Goal: Task Accomplishment & Management: Manage account settings

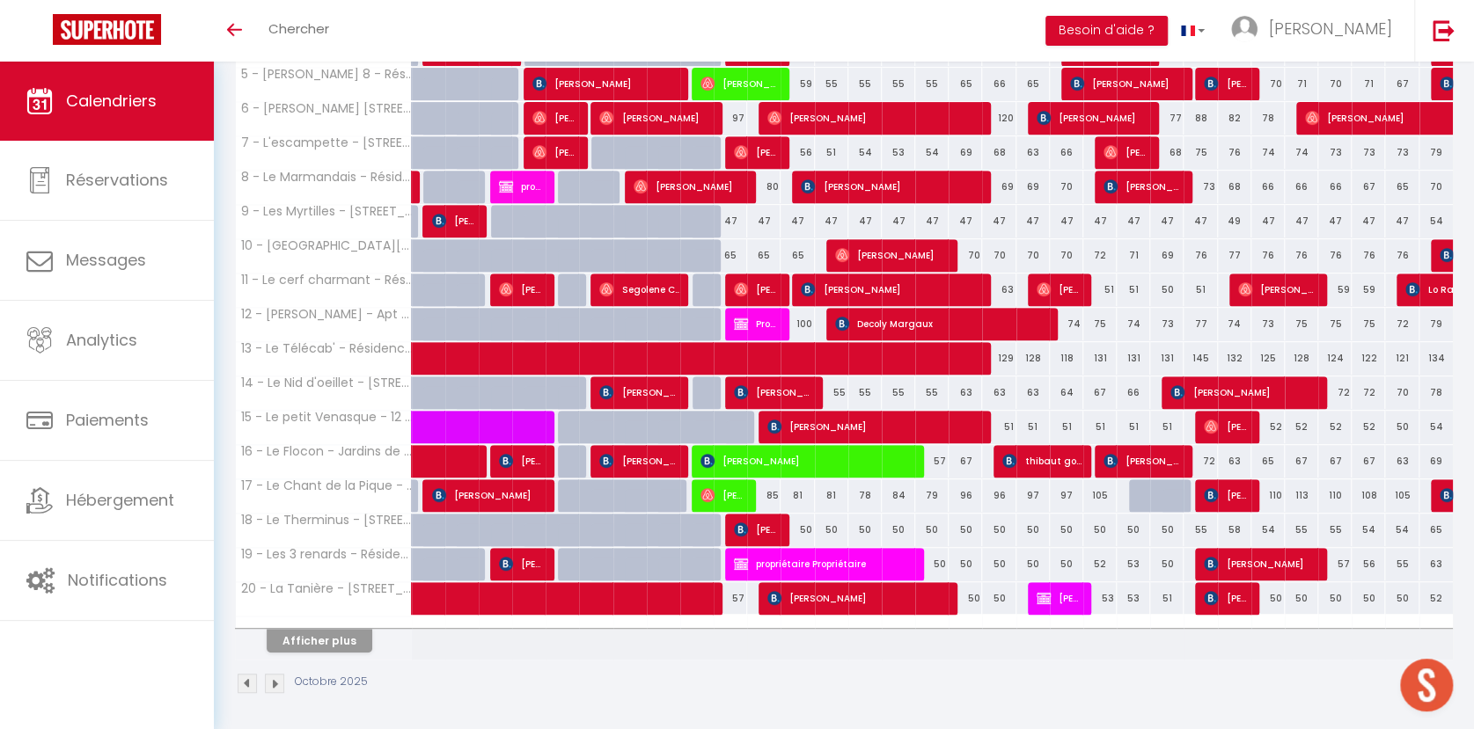
scroll to position [436, 0]
click at [316, 634] on button "Afficher plus" at bounding box center [320, 641] width 106 height 24
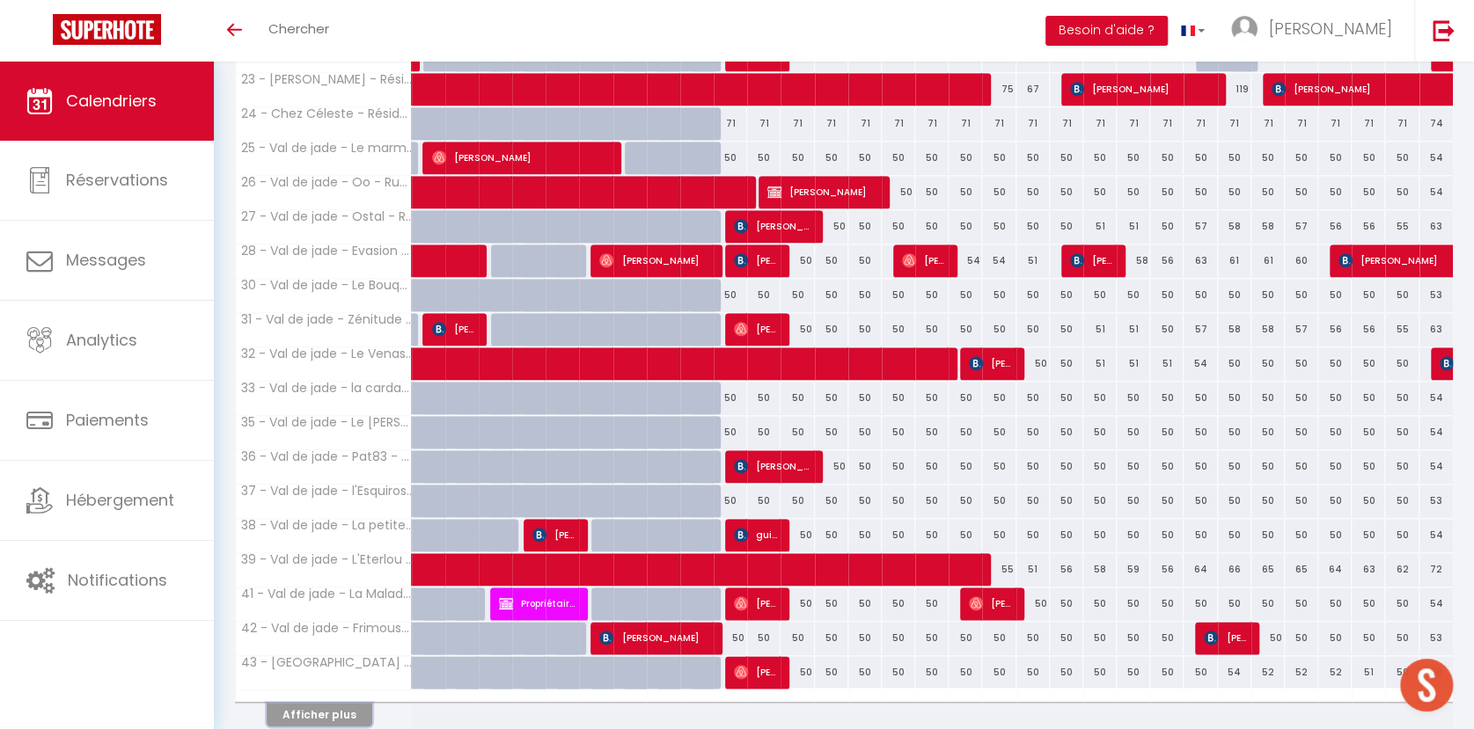
scroll to position [1120, 0]
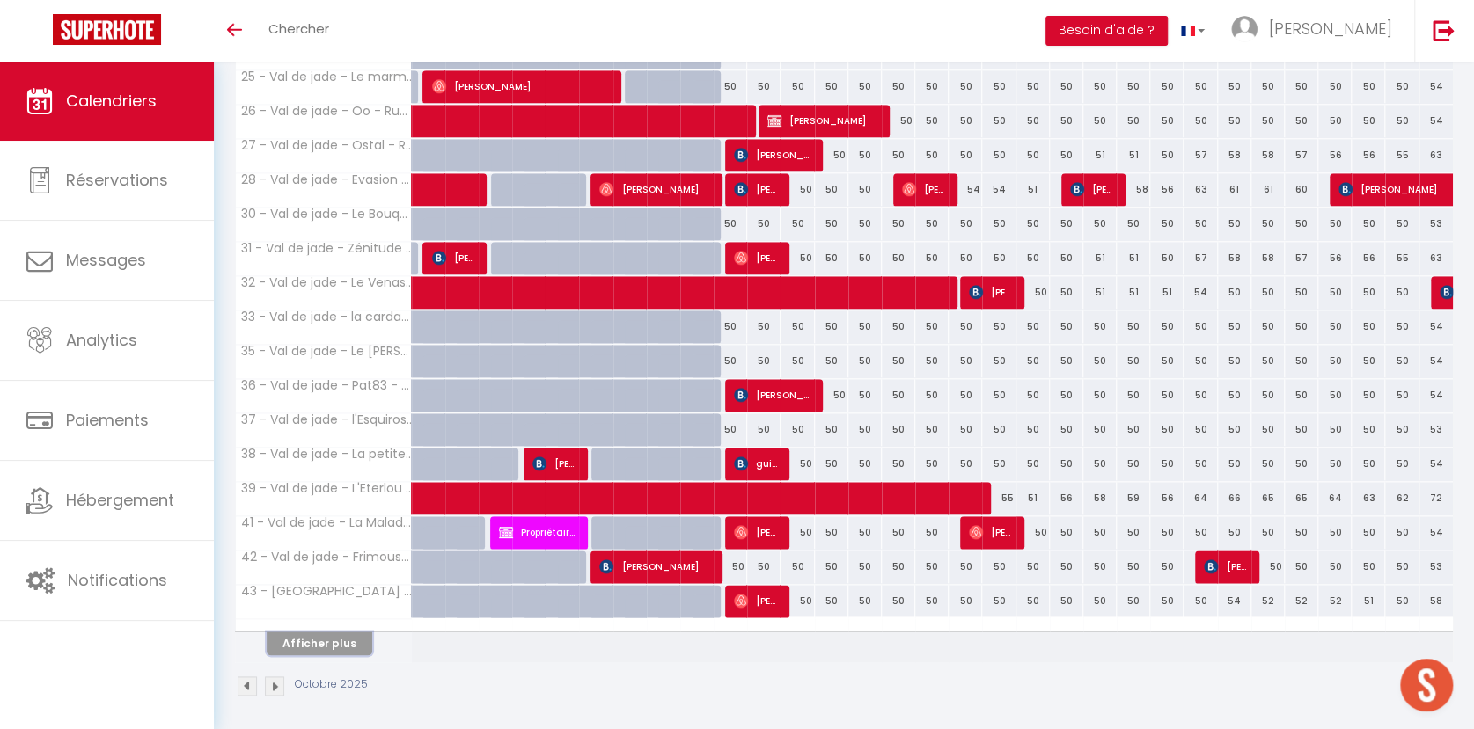
click at [316, 634] on button "Afficher plus" at bounding box center [320, 644] width 106 height 24
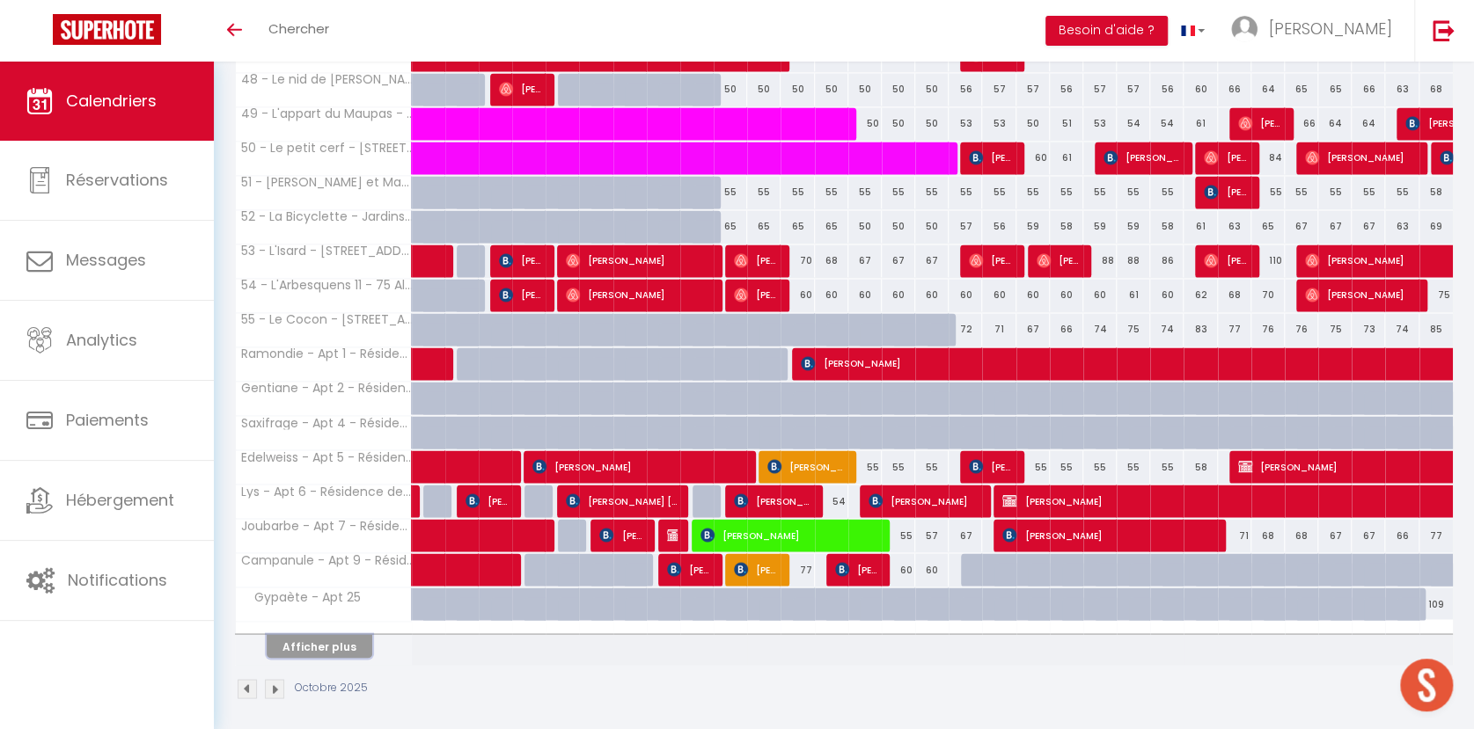
scroll to position [1805, 0]
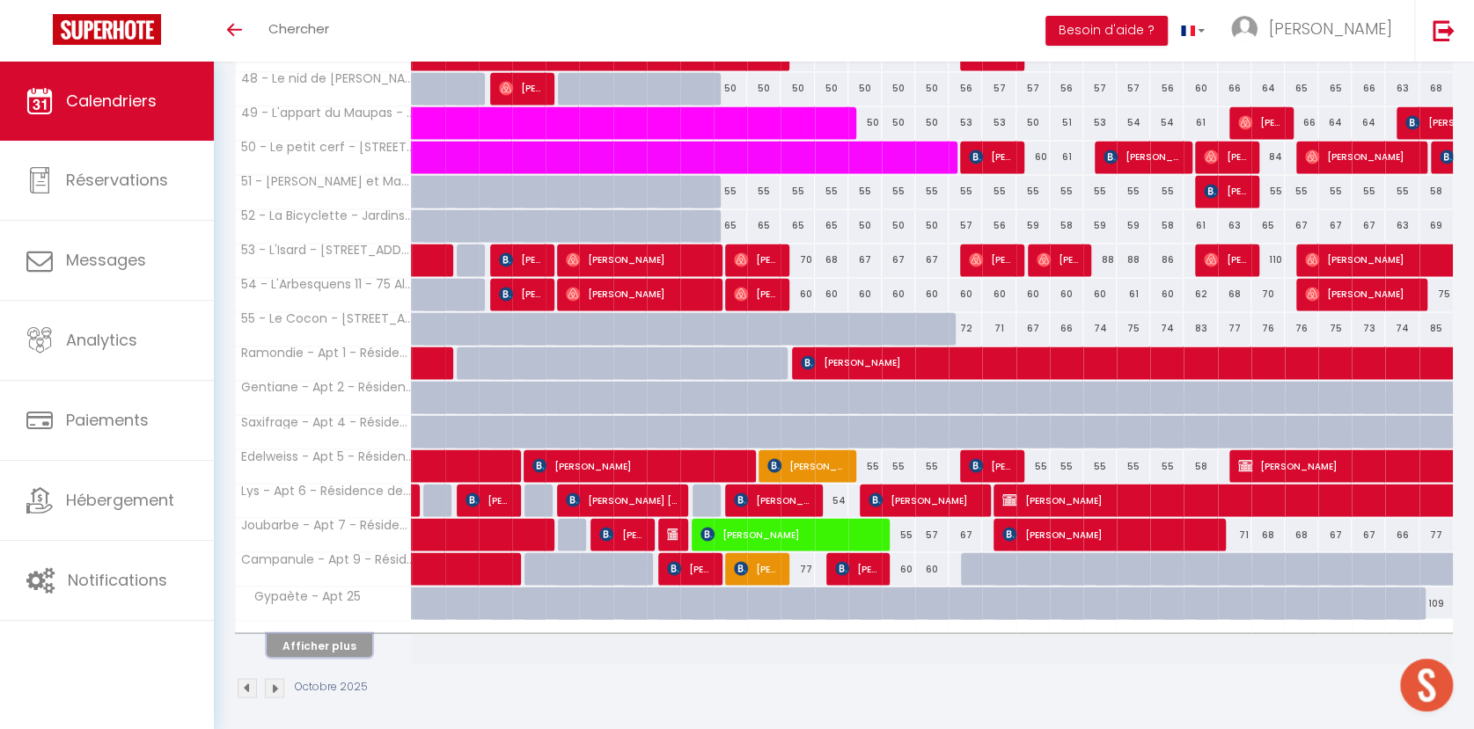
click at [340, 643] on button "Afficher plus" at bounding box center [320, 646] width 106 height 24
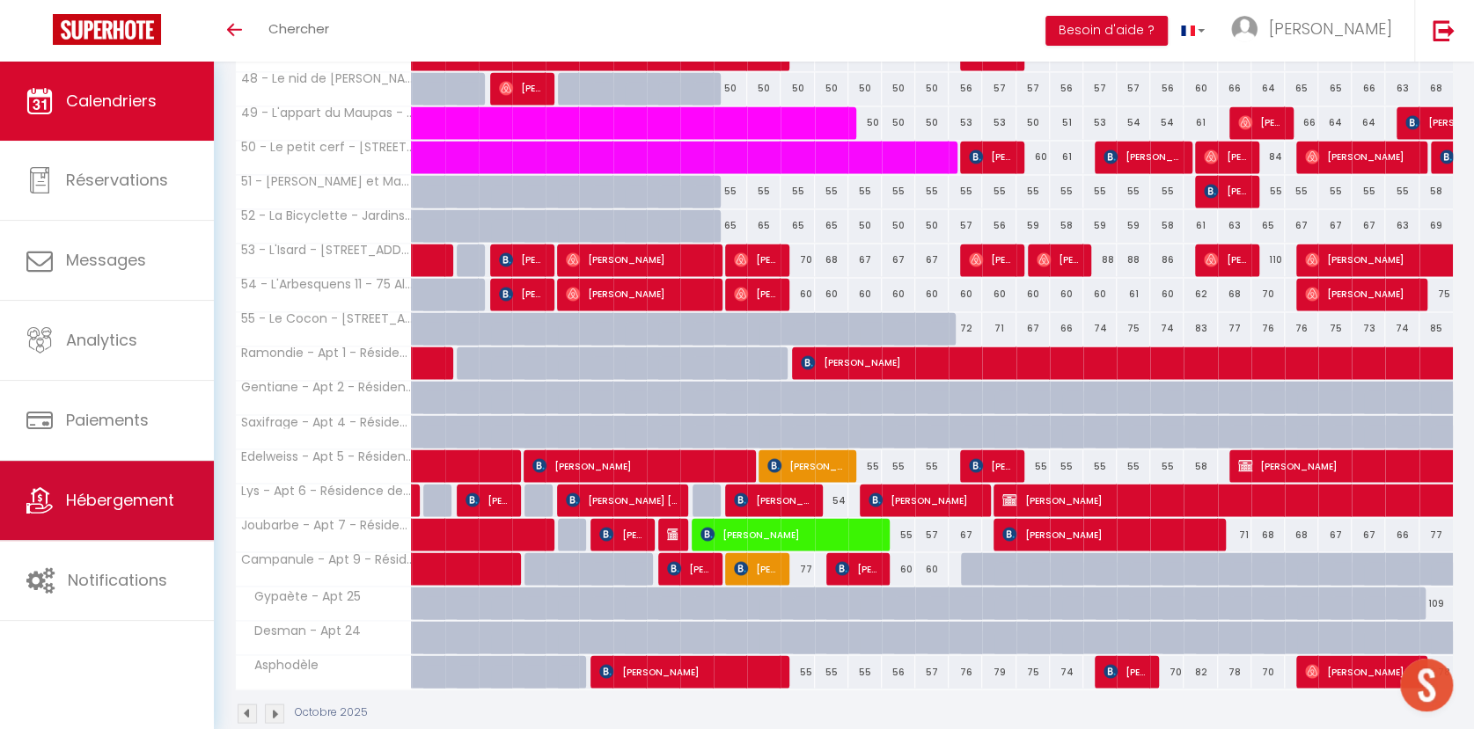
click at [117, 502] on span "Hébergement" at bounding box center [120, 500] width 108 height 22
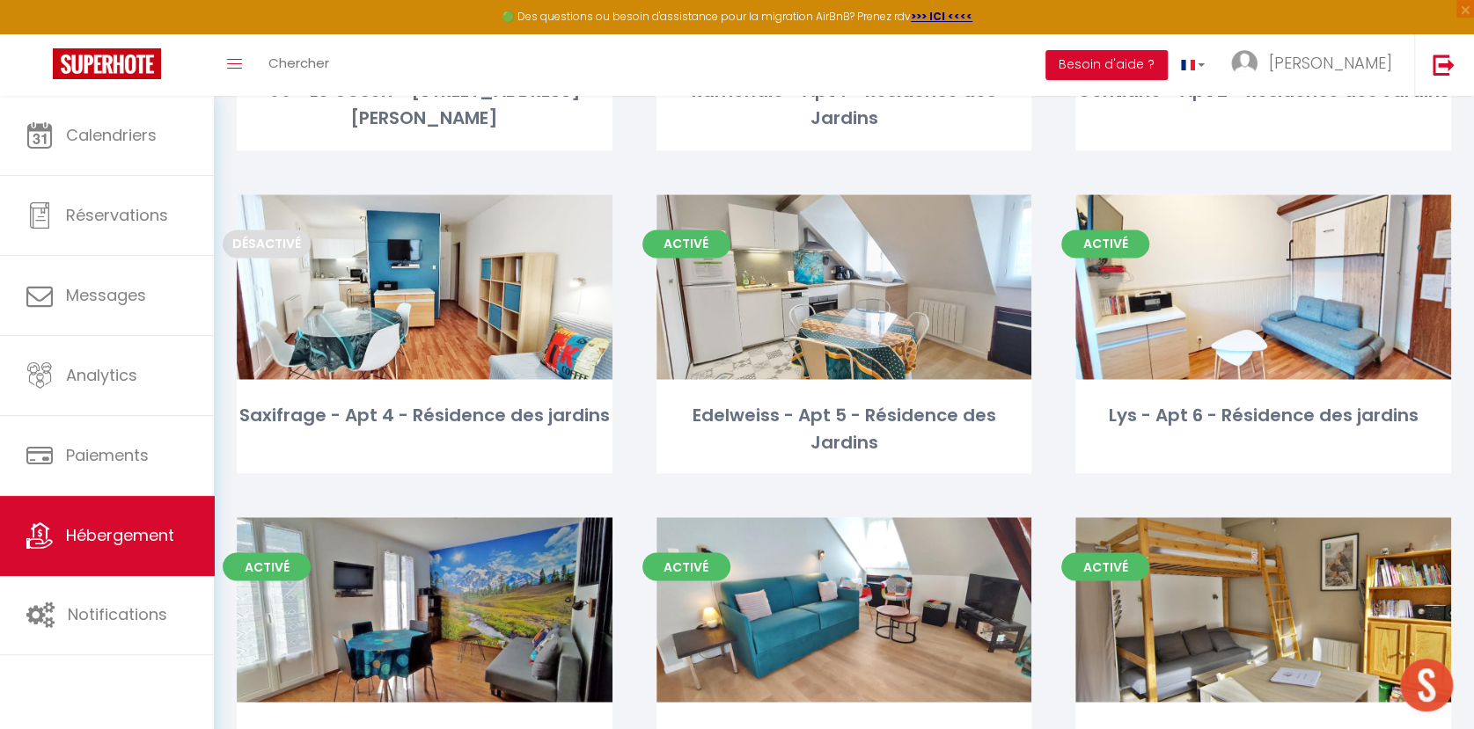
scroll to position [6257, 0]
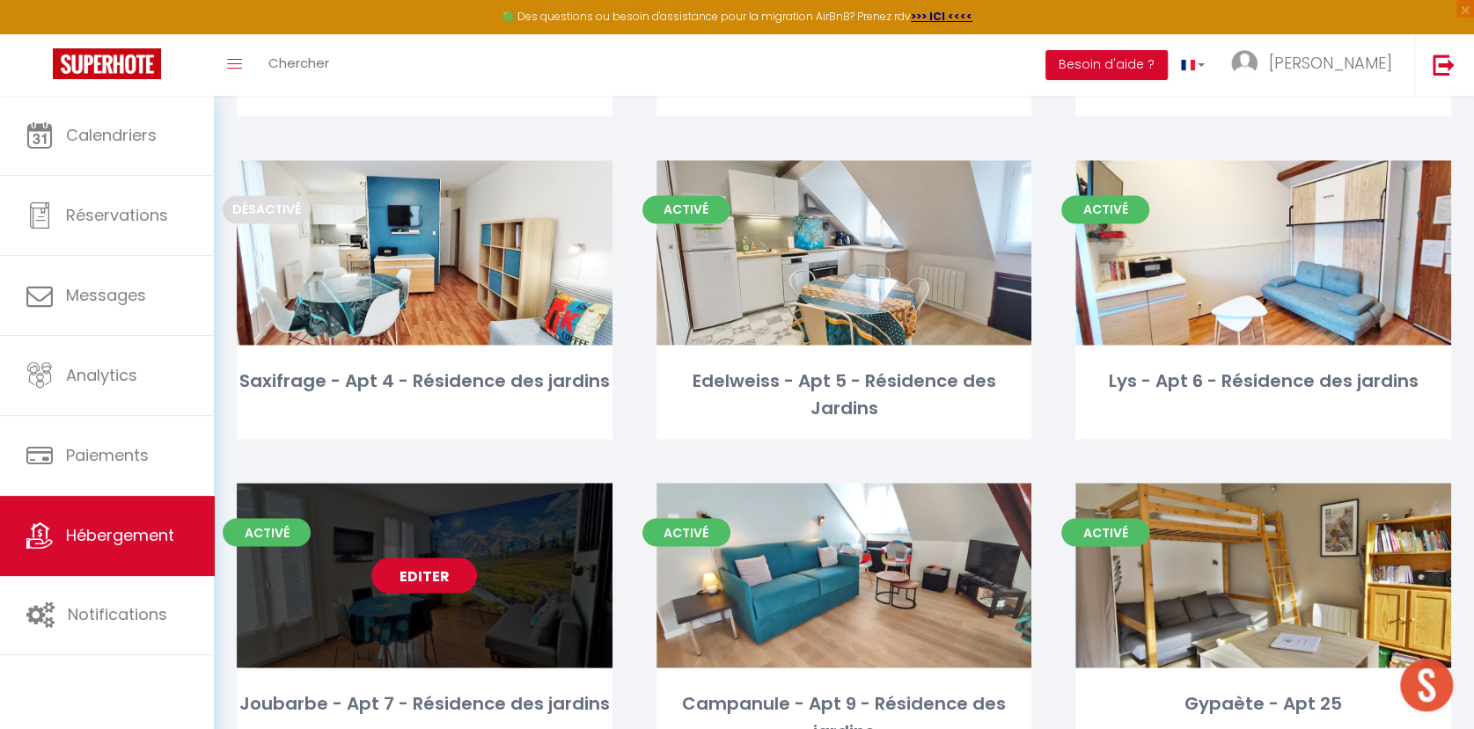
click at [448, 558] on link "Editer" at bounding box center [424, 575] width 106 height 35
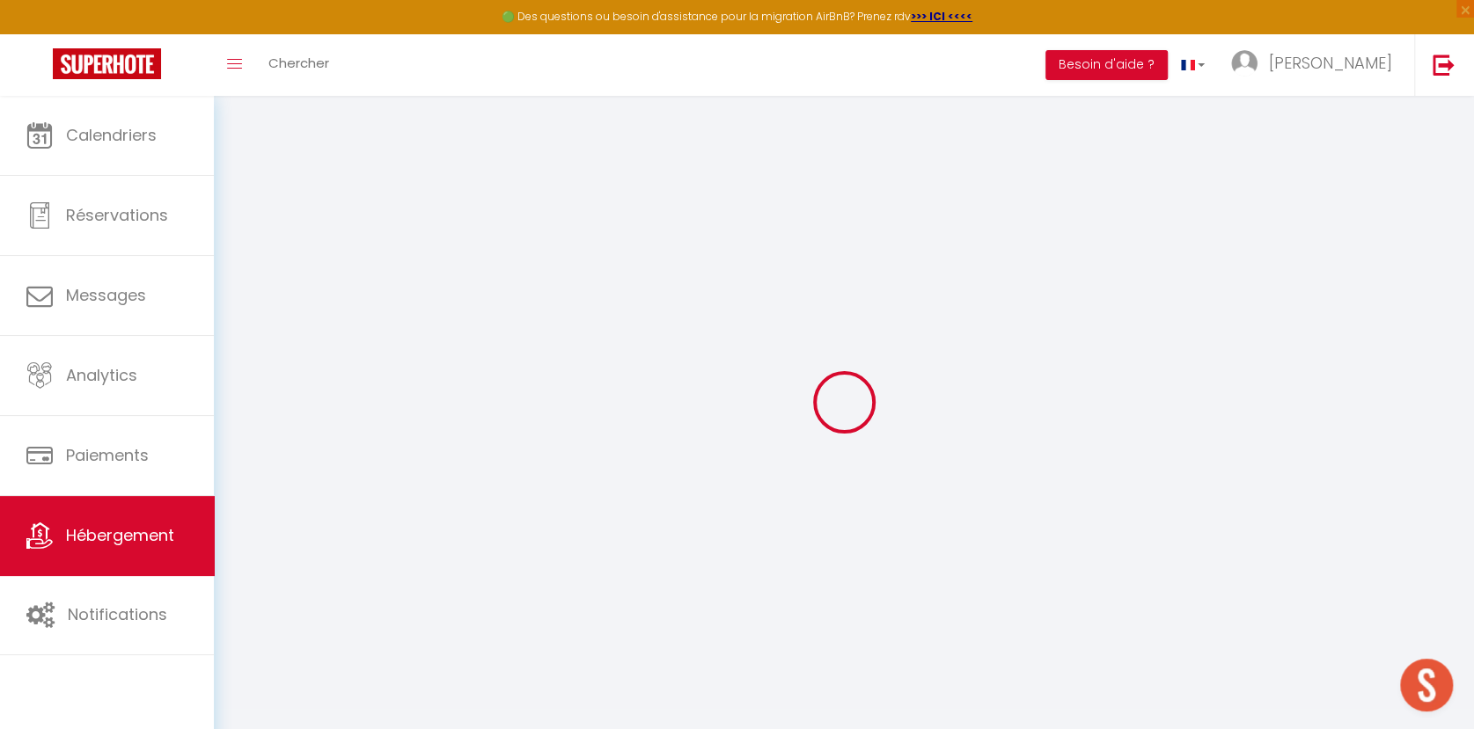
select select
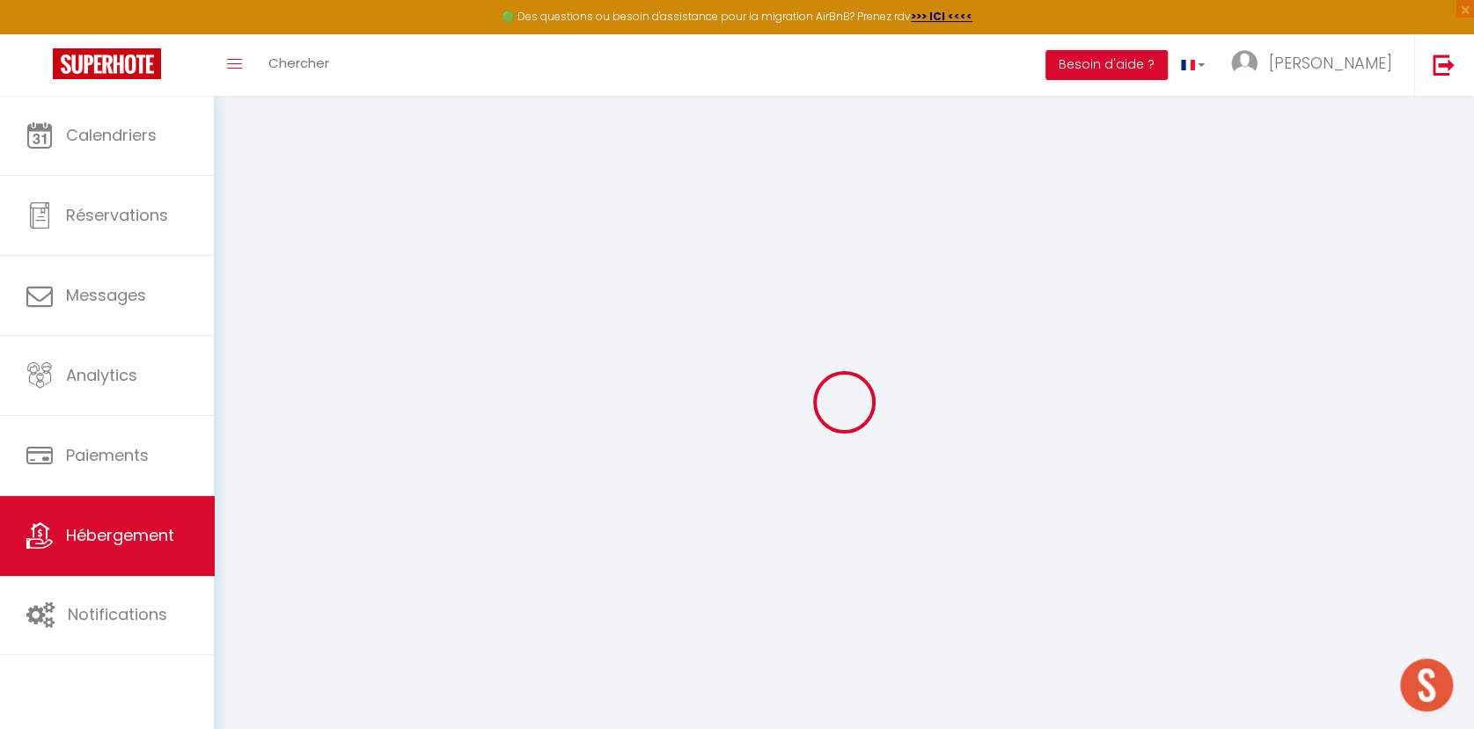
select select
checkbox input "false"
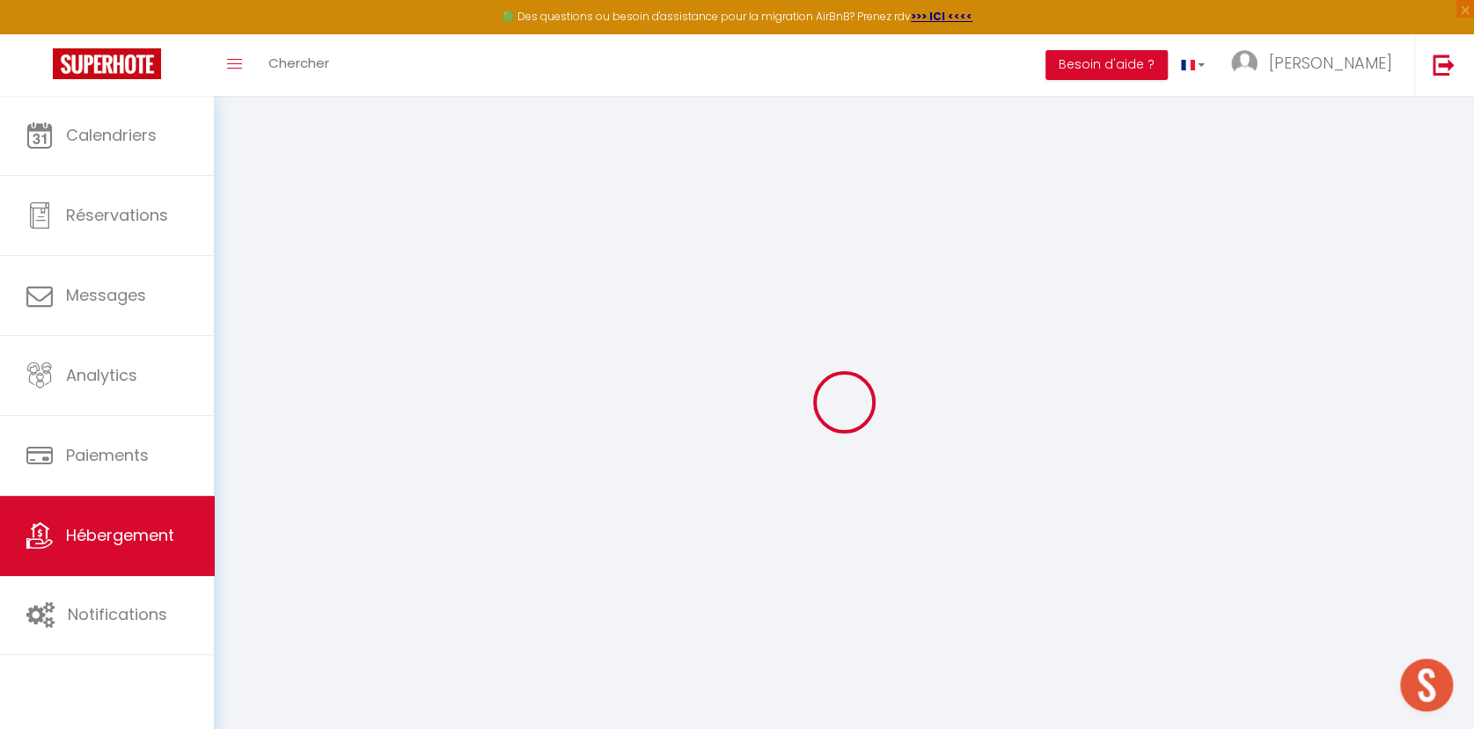
select select
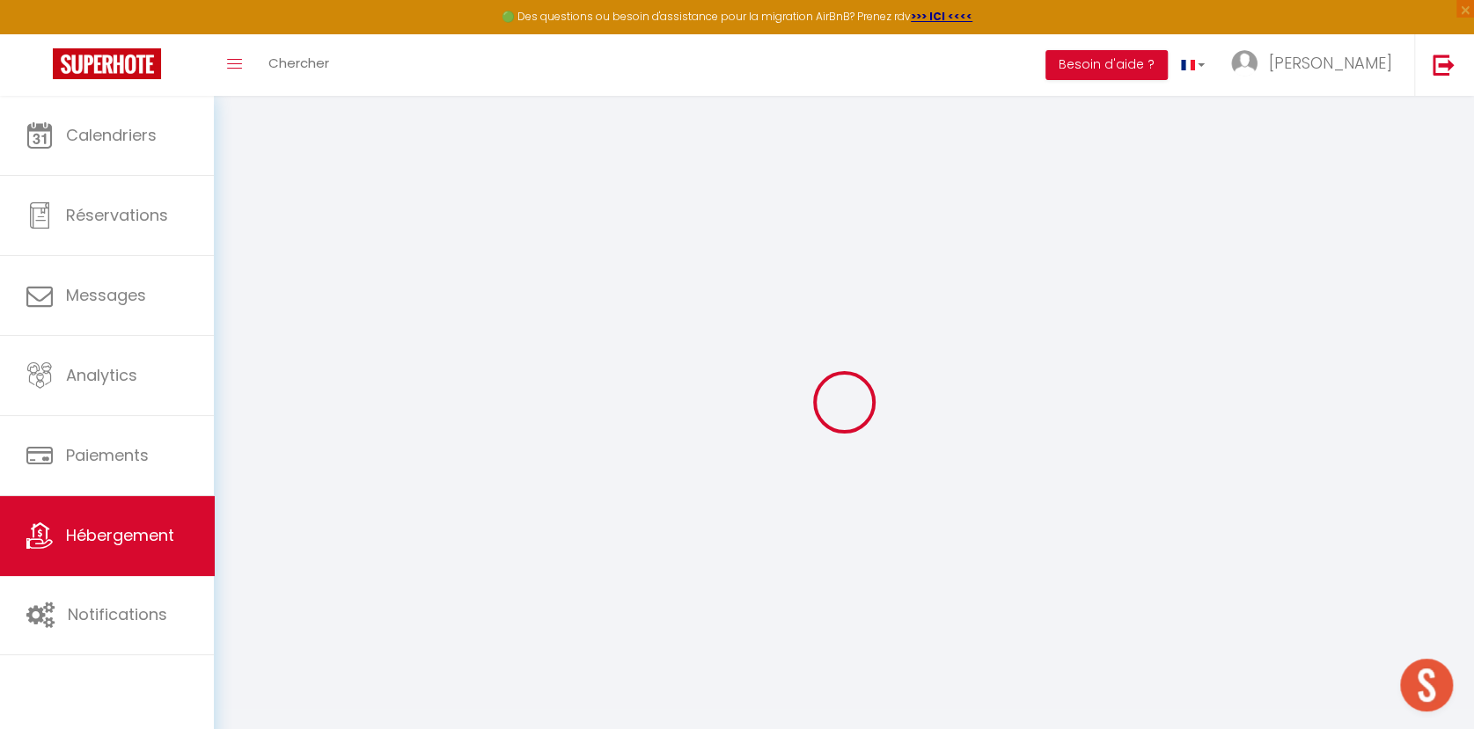
select select
checkbox input "false"
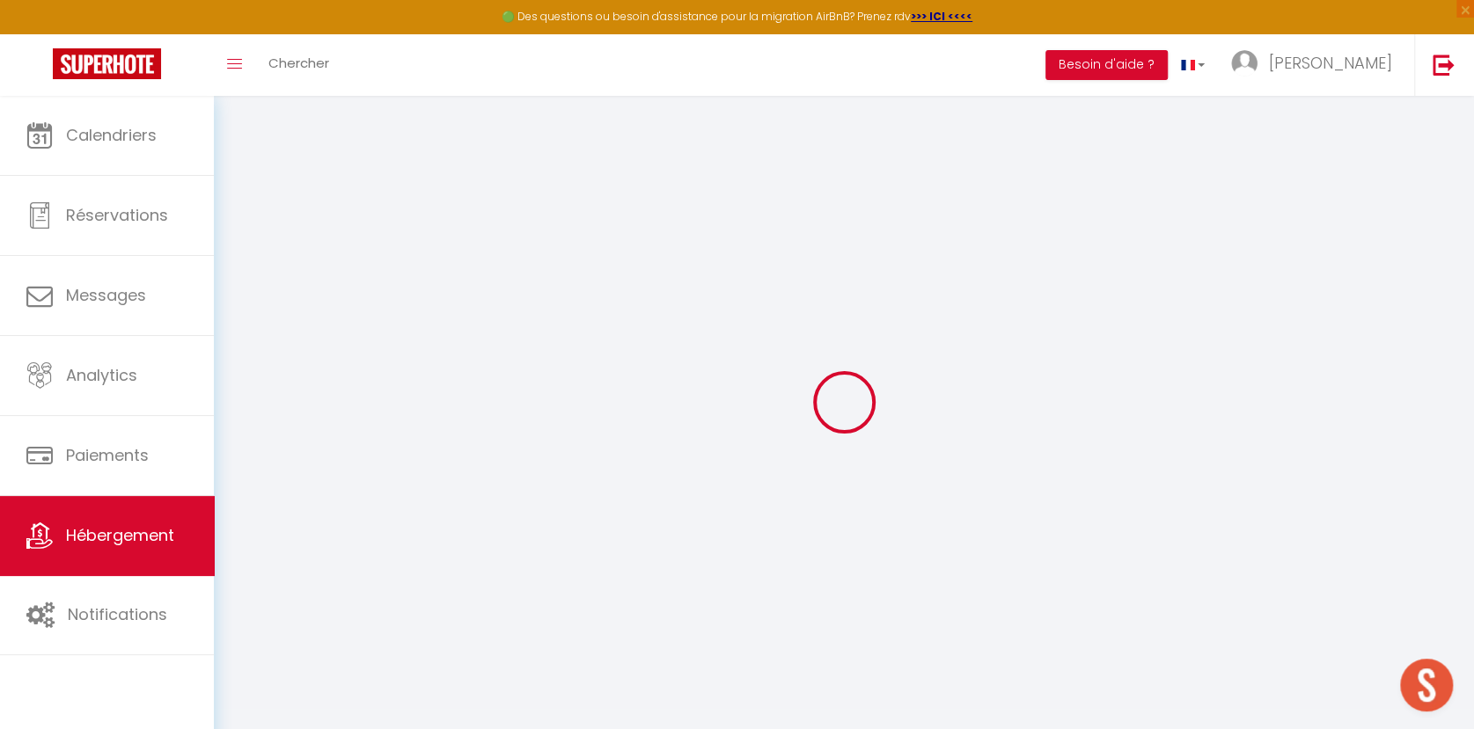
checkbox input "false"
select select
type input "Joubarbe - Apt 7 - Résidence des jardins"
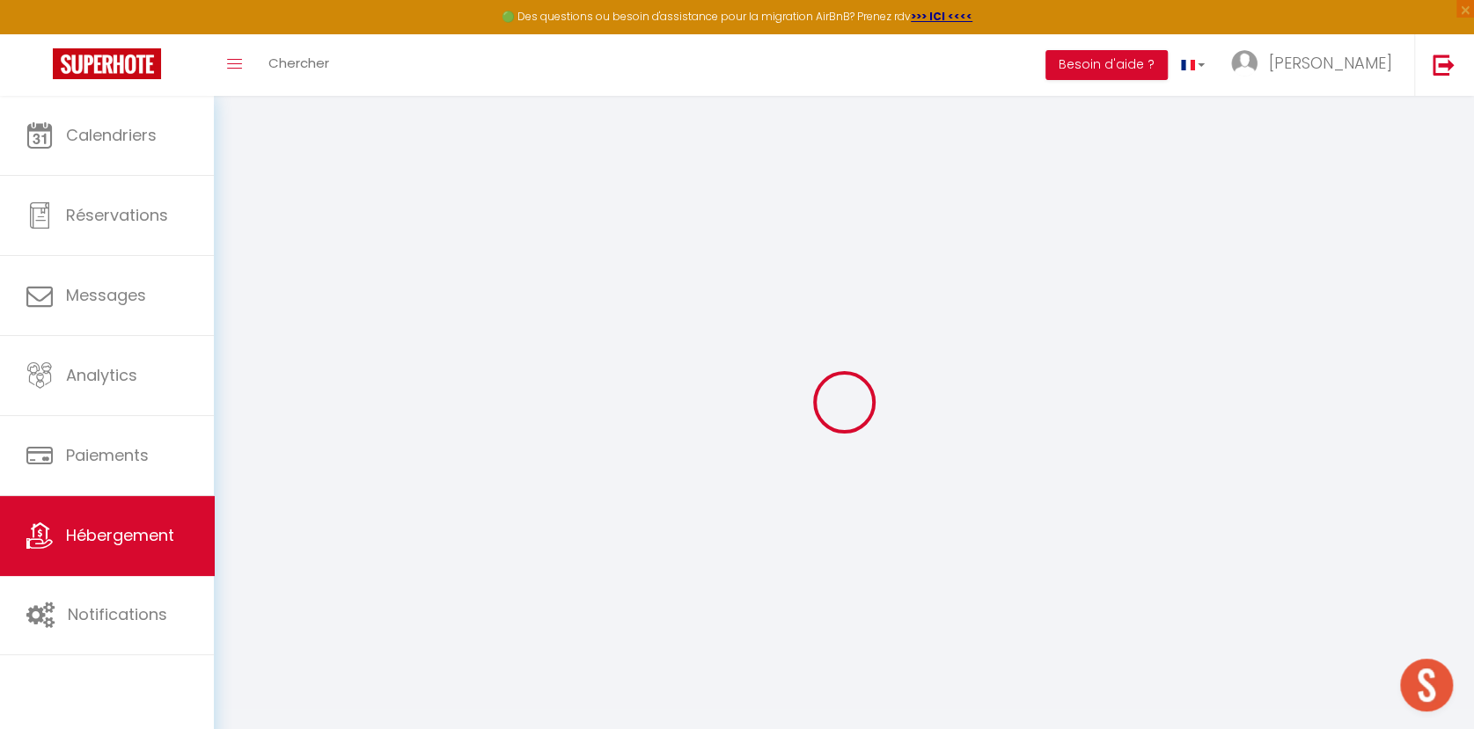
type input "Carole"
type input "MAURO"
type input "3670 Chemin de Couloume"
type input "31600"
type input "SEYSSES"
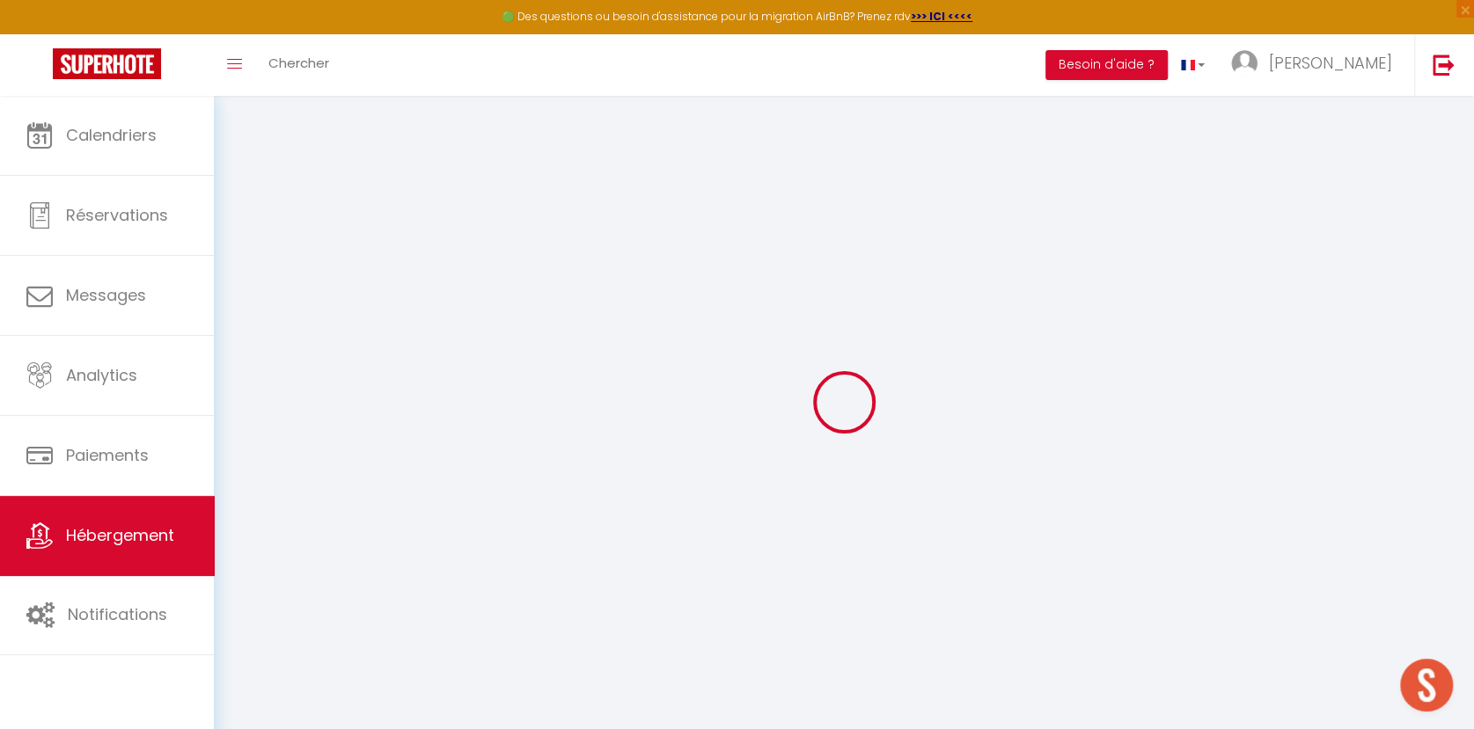
type input "55"
type input "1.44"
type input "300"
select select
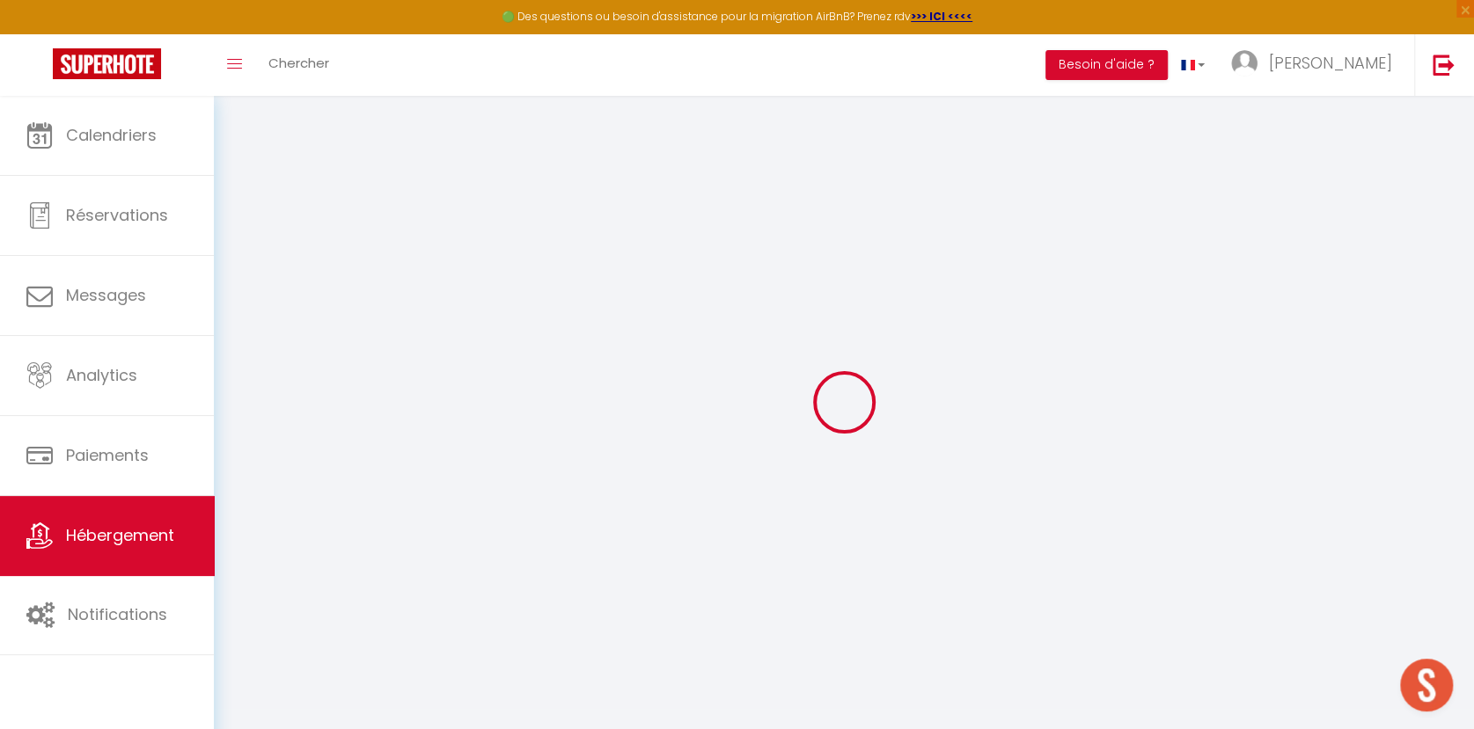
select select
type input "Joubarbe - Apt 7 - Résidence des Jardins - 1 Rue des Jardins"
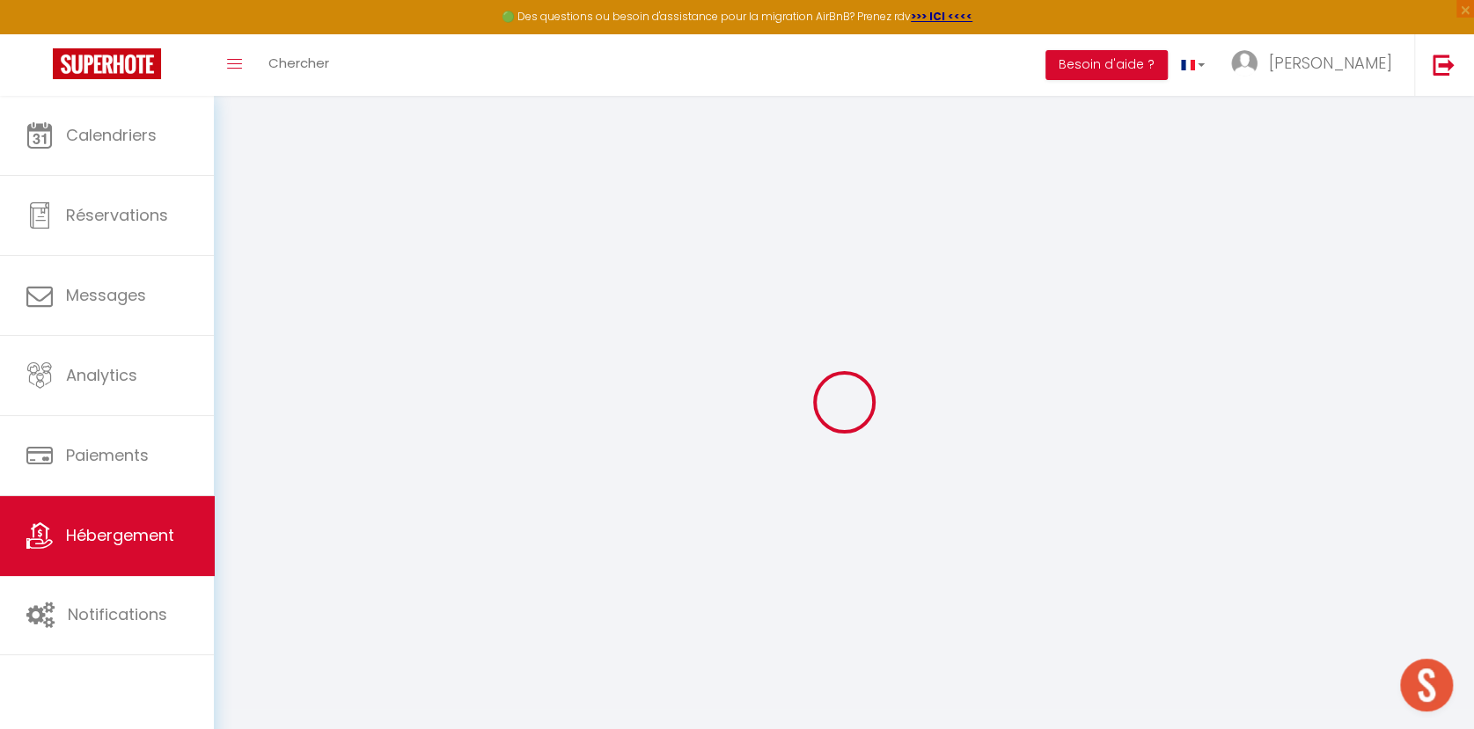
type input "31110"
type input "Bagnères-de-Luchon"
type input "[EMAIL_ADDRESS][DOMAIN_NAME]"
select select "2239"
checkbox input "false"
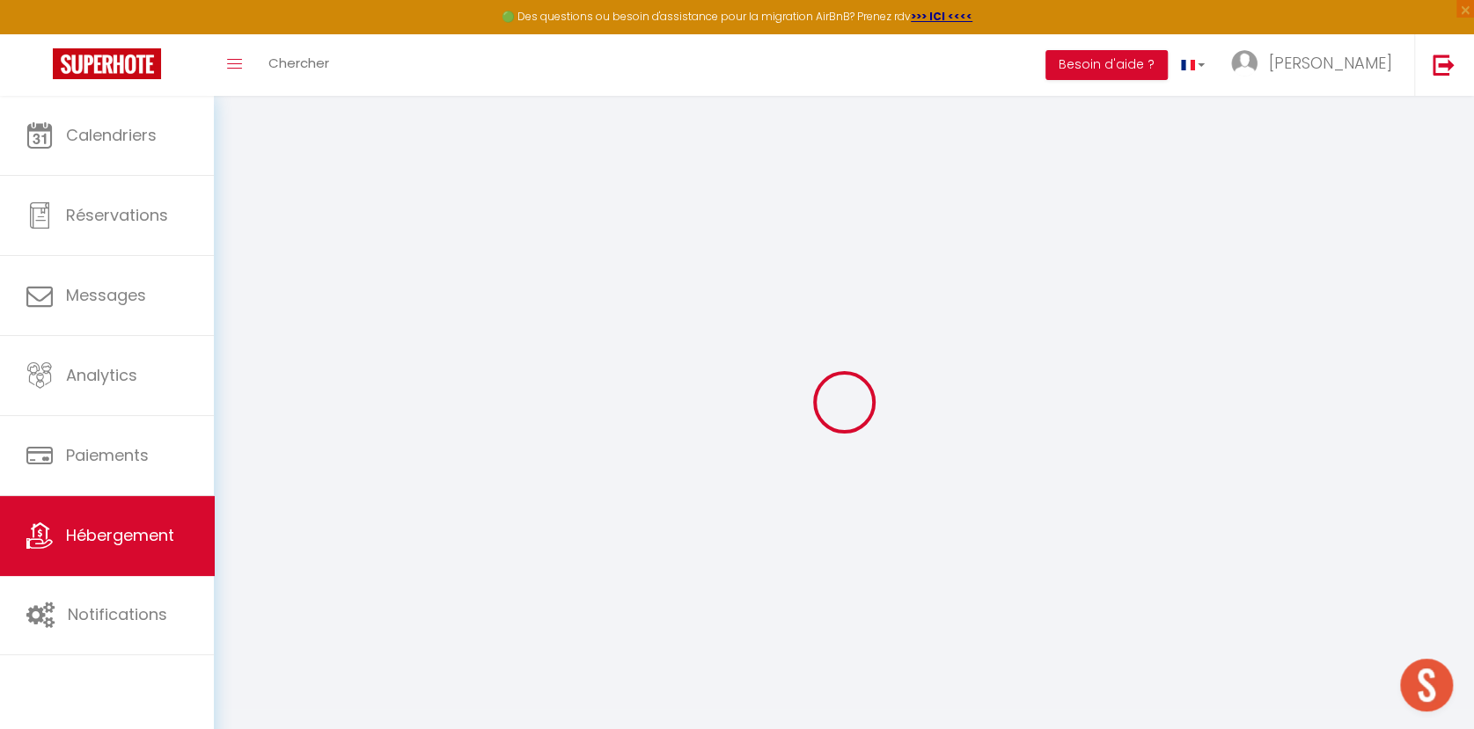
checkbox input "false"
checkbox input "true"
checkbox input "false"
type input "0"
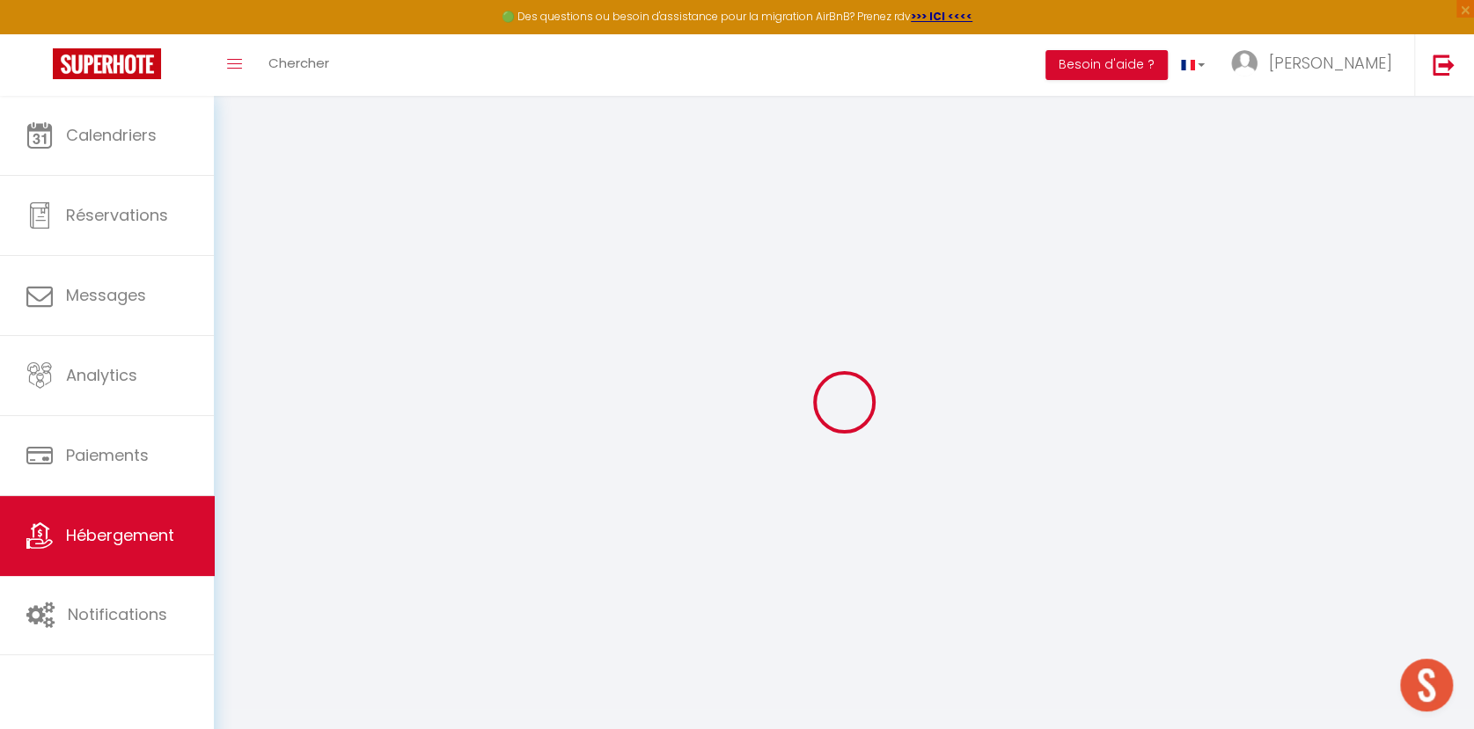
type input "0"
select select
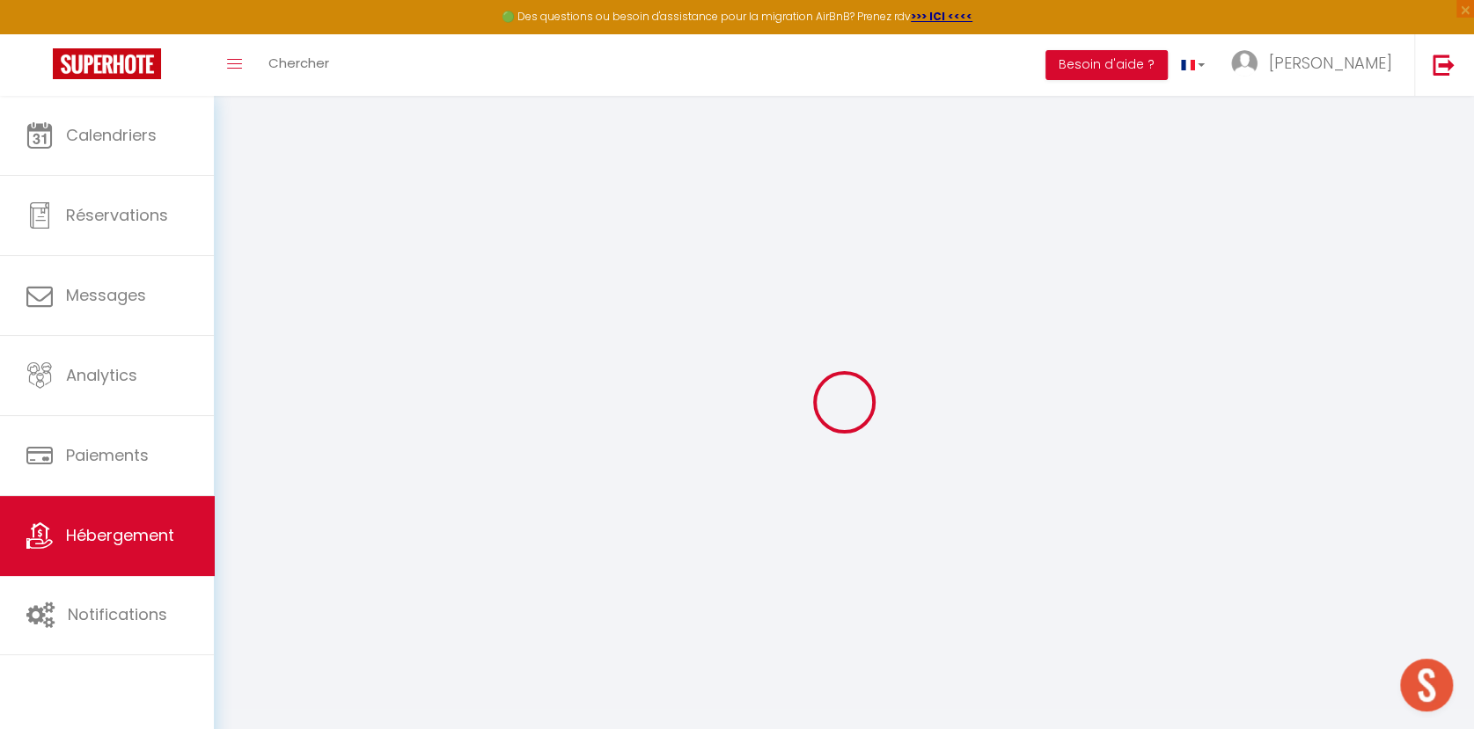
select select
checkbox input "false"
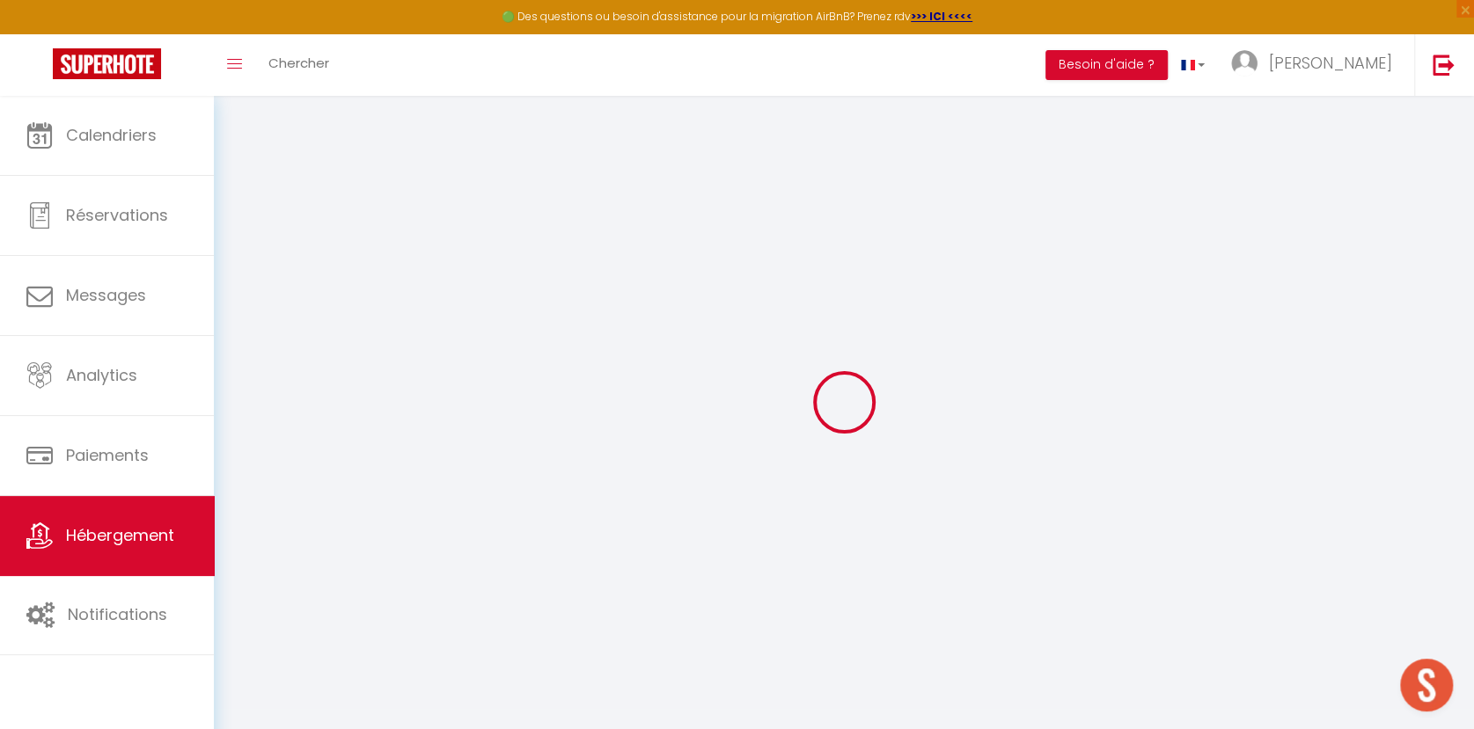
checkbox input "true"
checkbox input "false"
select select "- 7 %"
checkbox input "false"
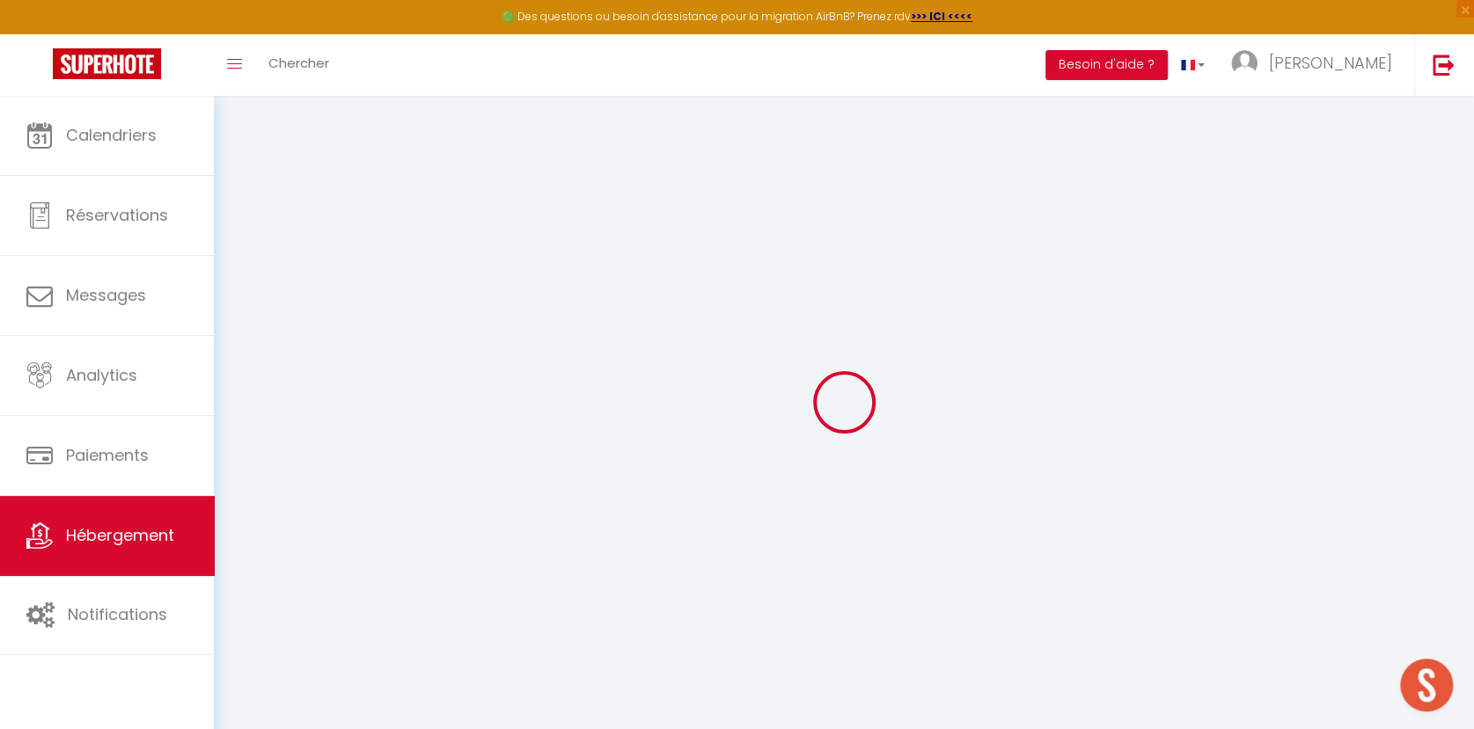
checkbox input "true"
checkbox input "false"
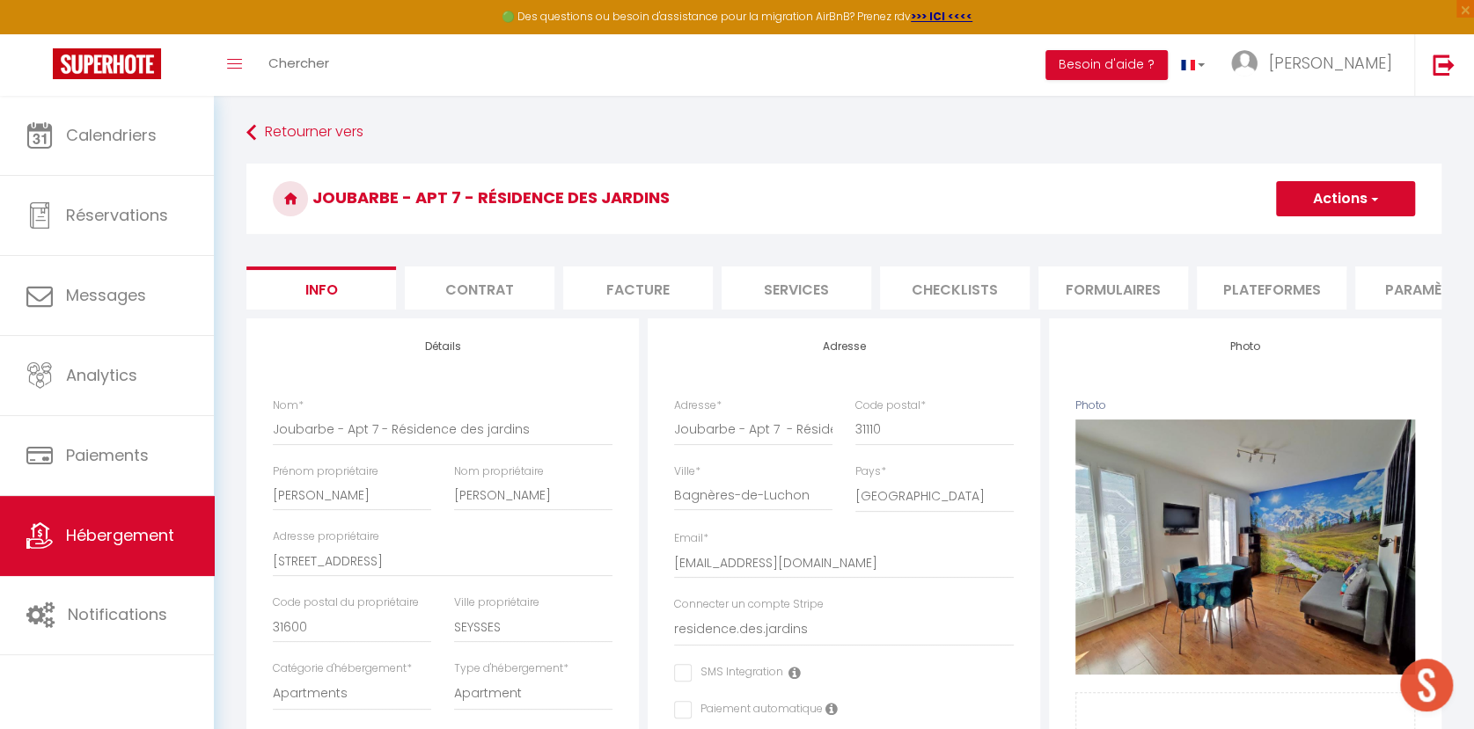
checkbox input "false"
checkbox input "true"
checkbox input "false"
click at [1235, 297] on li "Plateformes" at bounding box center [1272, 288] width 150 height 43
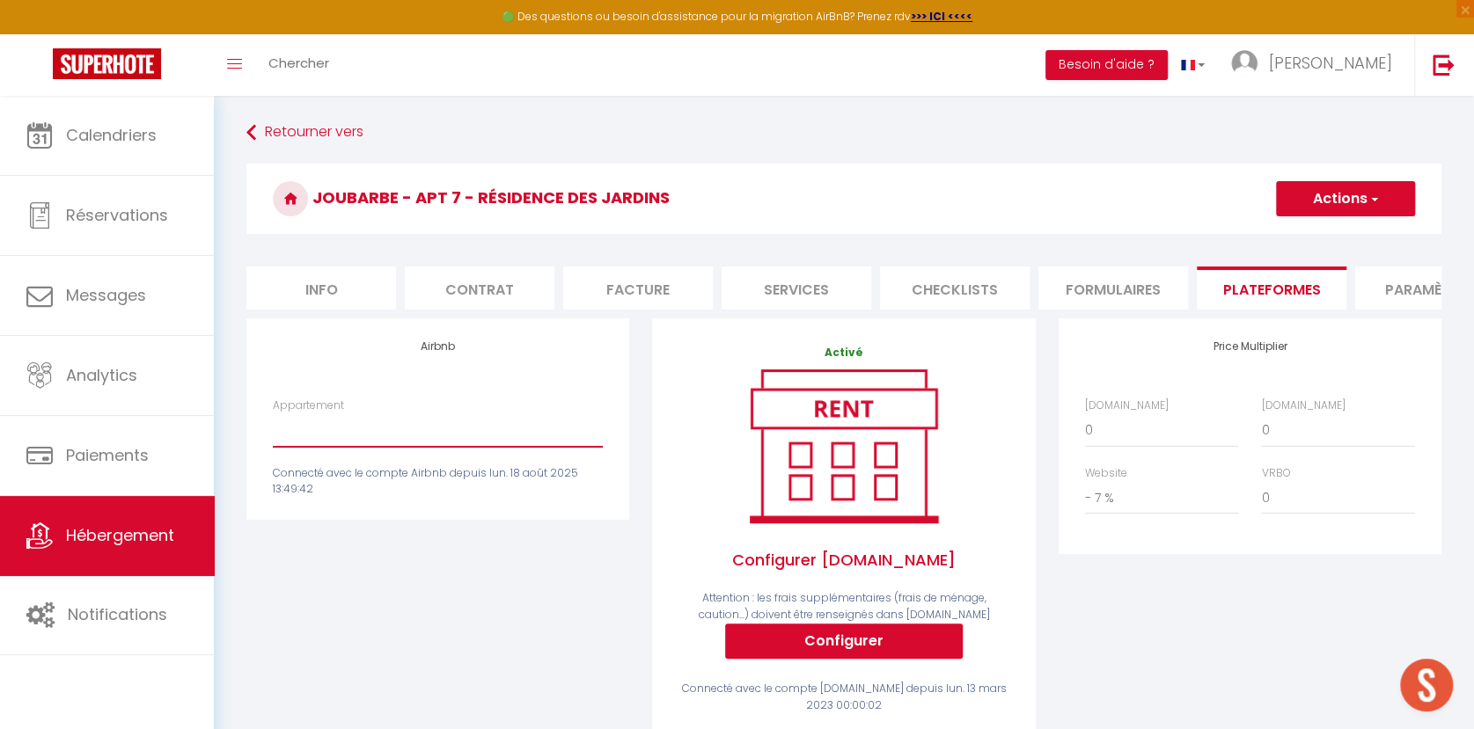
click at [355, 445] on select "Adorable gîte au calme - chabrupeg12@gmail.com Le Gypaète, T1 bis, hyper centre…" at bounding box center [438, 430] width 330 height 33
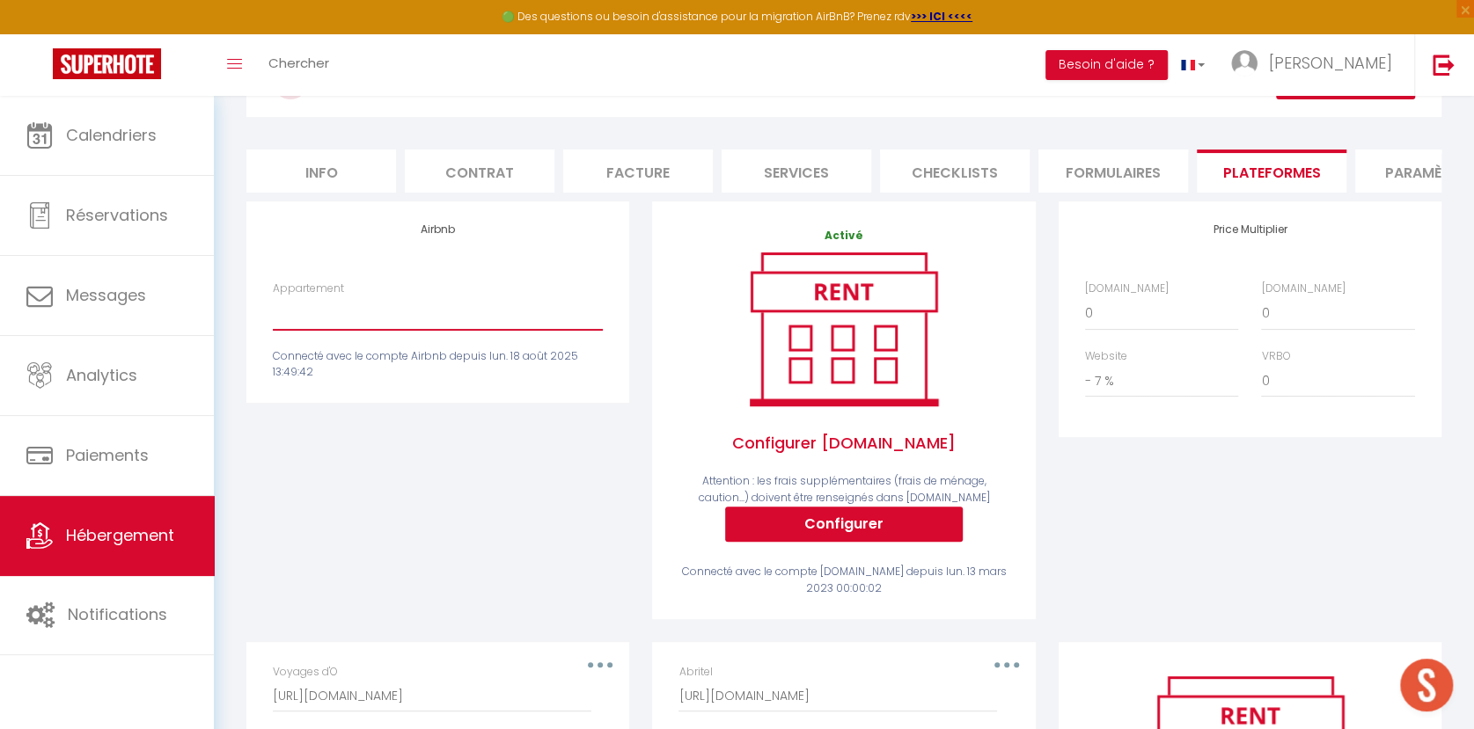
scroll to position [98, 0]
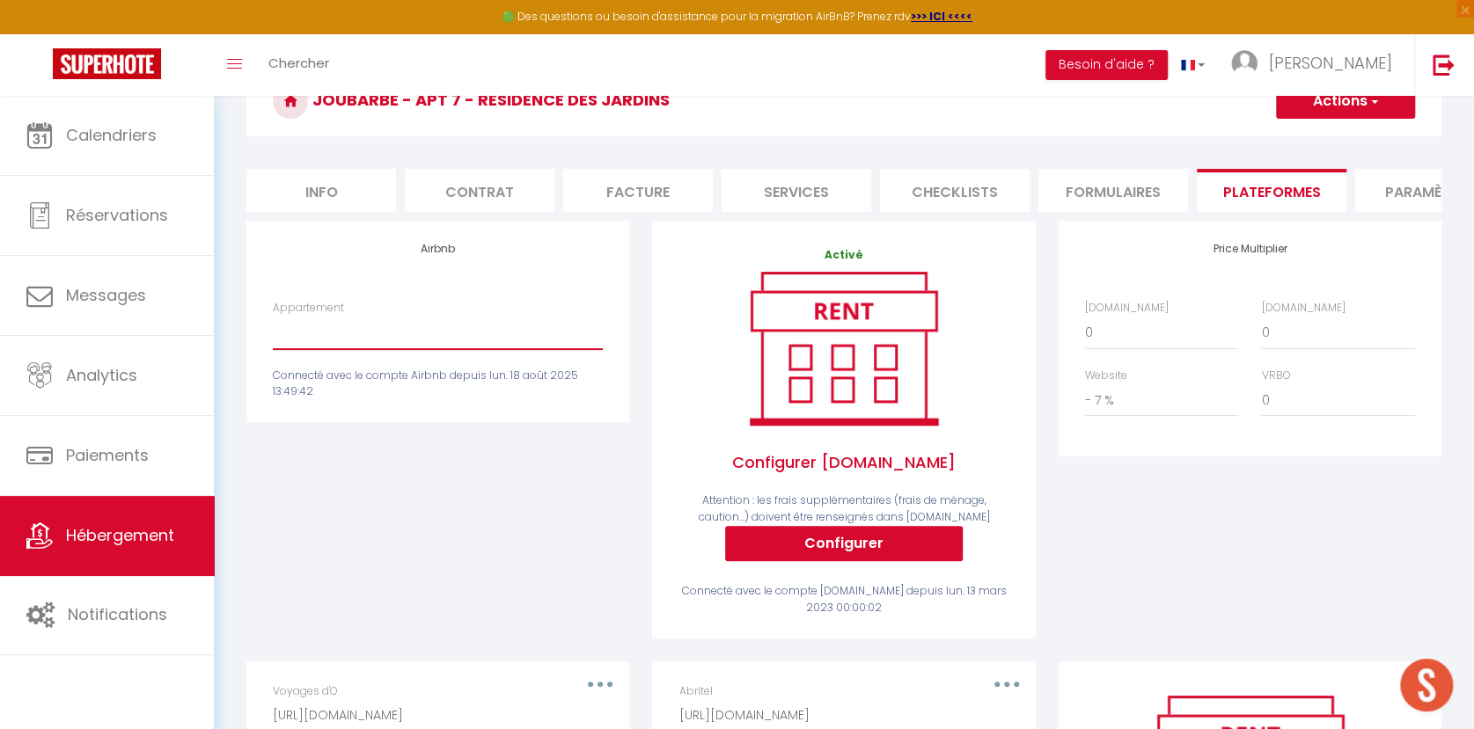
click at [455, 347] on select "Adorable gîte au calme - chabrupeg12@gmail.com Le Gypaète, T1 bis, hyper centre…" at bounding box center [438, 332] width 330 height 33
select select "9276-50404549"
click at [273, 330] on select "Adorable gîte au calme - chabrupeg12@gmail.com Le Gypaète, T1 bis, hyper centre…" at bounding box center [438, 332] width 330 height 33
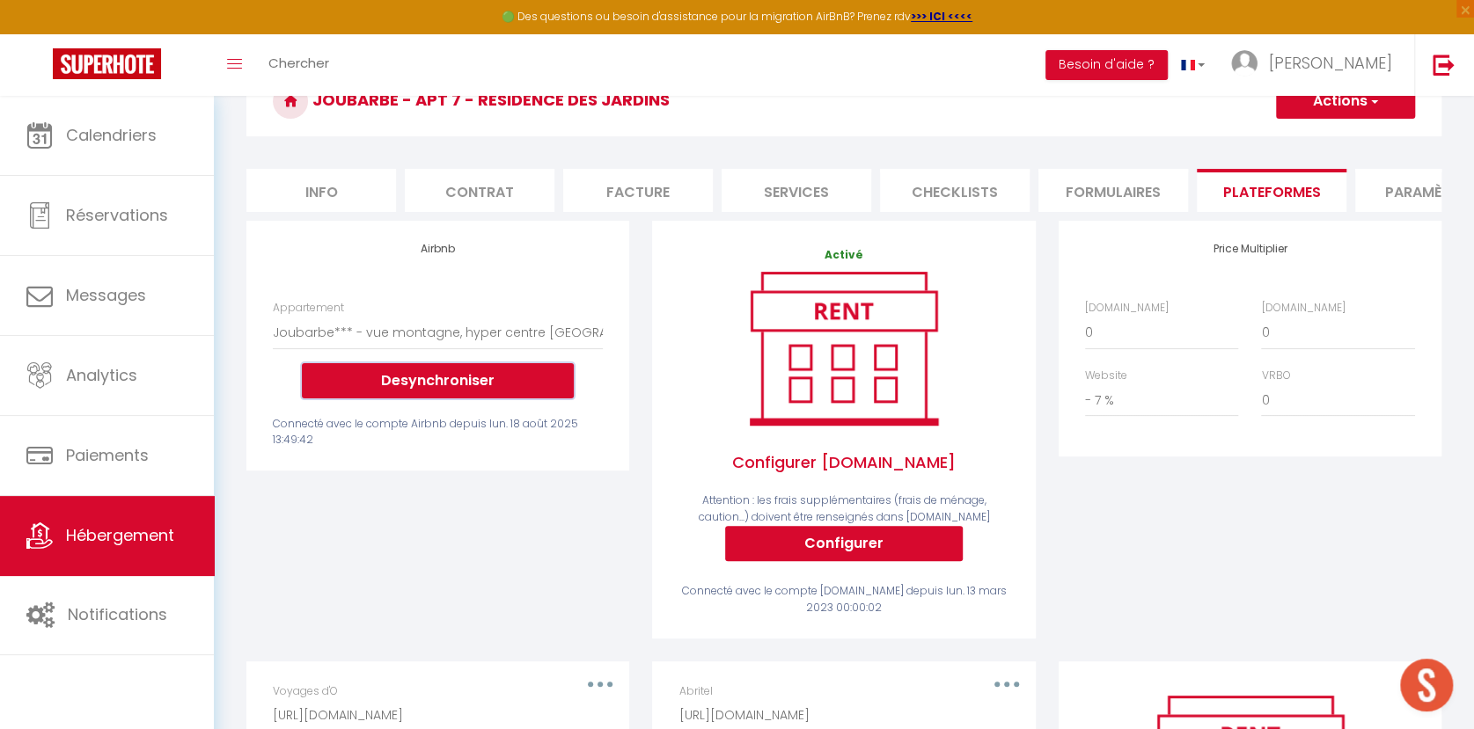
click at [454, 396] on button "Desynchroniser" at bounding box center [438, 380] width 272 height 35
click at [383, 349] on select "Adorable gîte au calme - chabrupeg12@gmail.com Le Gypaète, T1 bis, hyper centre…" at bounding box center [438, 332] width 330 height 33
click at [232, 448] on div "Retourner vers Joubarbe - Apt 7 - Résidence des jardins Actions Enregistrer Inf…" at bounding box center [844, 508] width 1260 height 1021
click at [1315, 109] on button "Actions" at bounding box center [1345, 101] width 139 height 35
click at [1309, 136] on link "Enregistrer" at bounding box center [1344, 139] width 139 height 23
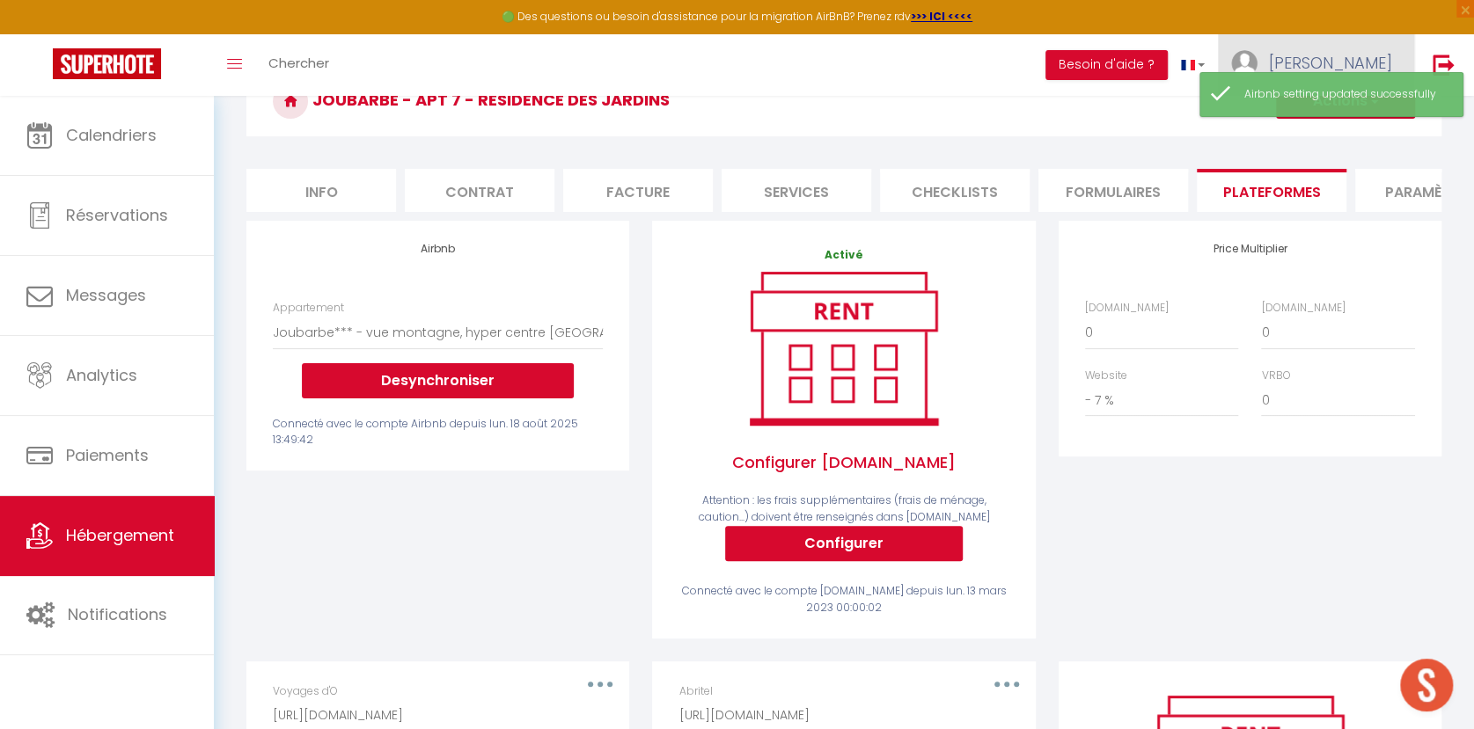
click at [1361, 57] on span "[PERSON_NAME]" at bounding box center [1330, 63] width 123 height 22
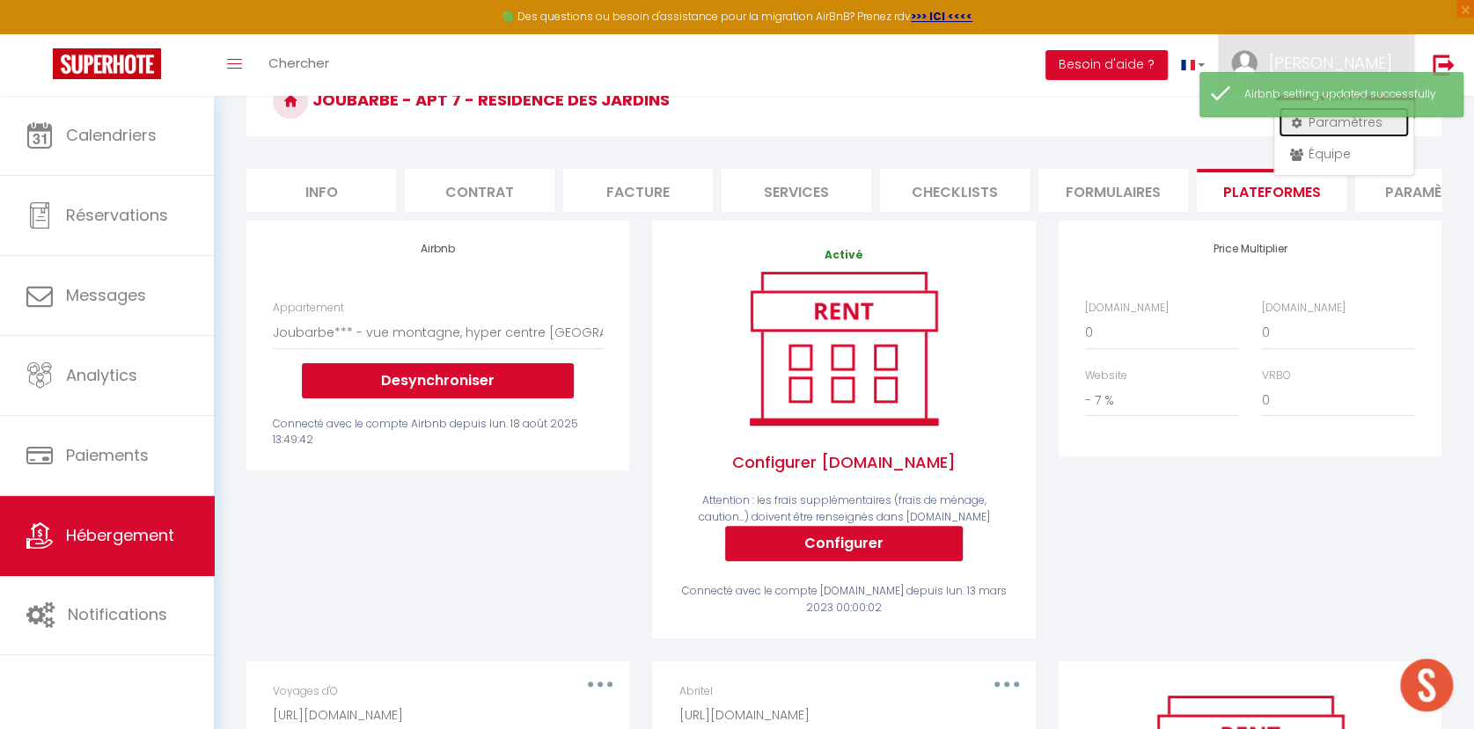
click at [1352, 124] on link "Paramètres" at bounding box center [1344, 122] width 130 height 30
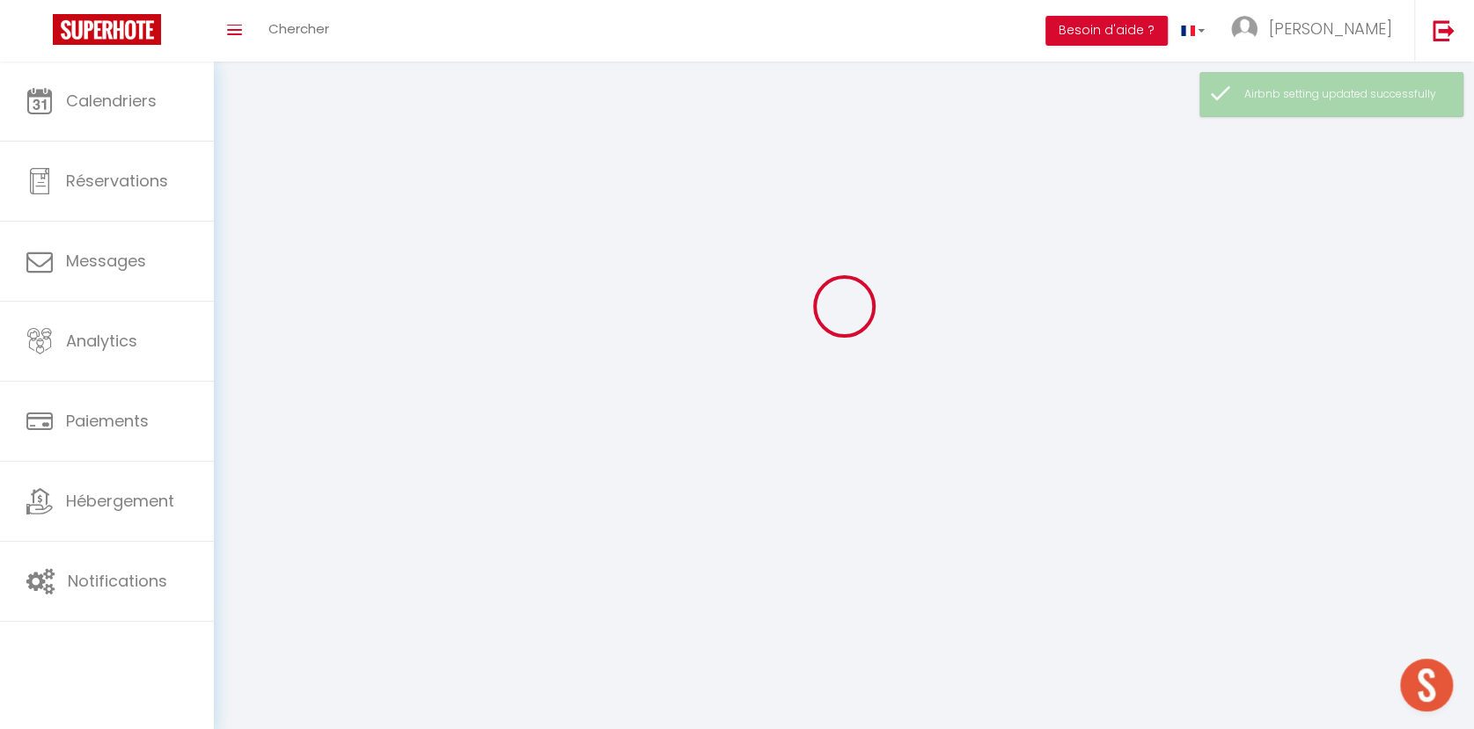
type input "[PERSON_NAME]"
type input "0685331028"
type input "[STREET_ADDRESS]"
type input "31110"
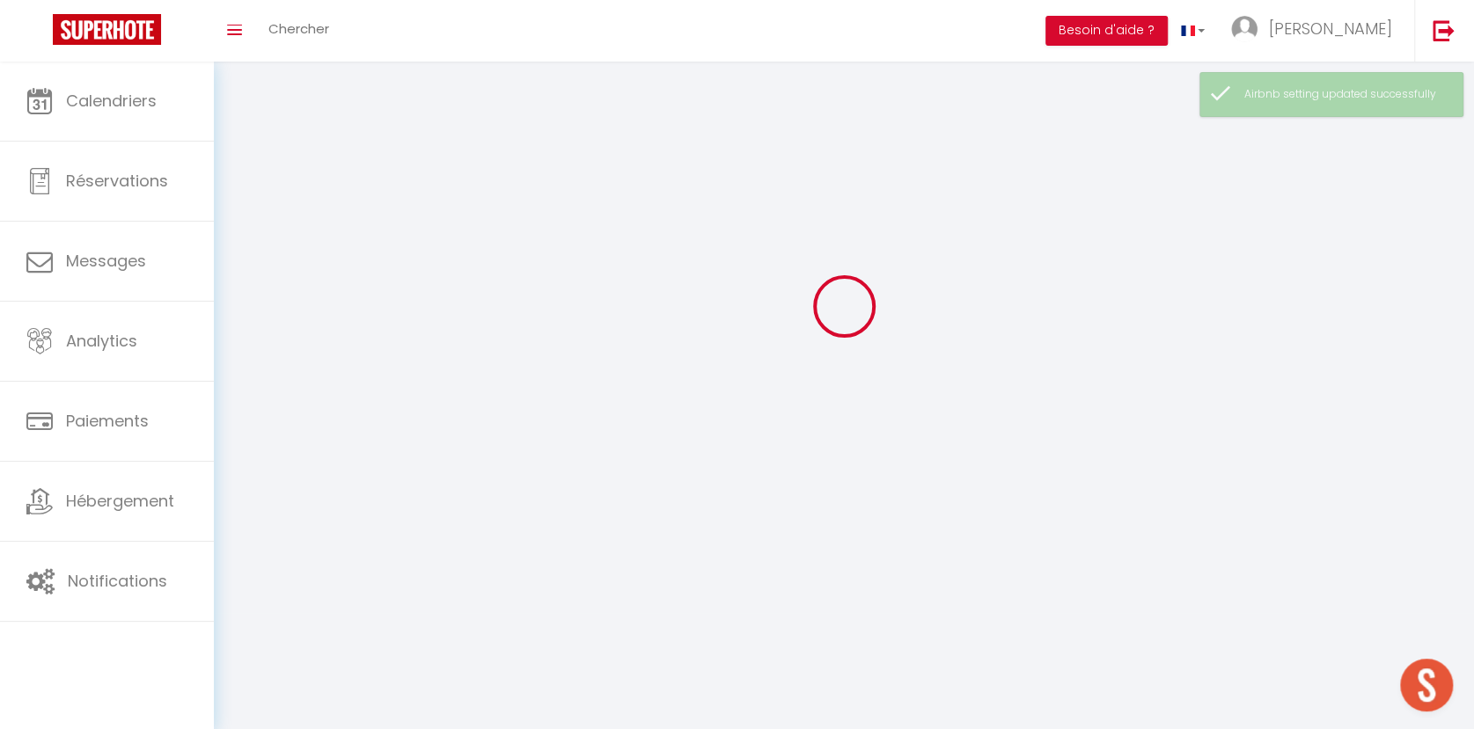
type input "BAGNERES-[PERSON_NAME]"
type input "Zz96eDpw8kYYhfEPkAdX0mCsG"
type input "5UDna2yeeZFUeGUiupyf5BtKL"
select select "28"
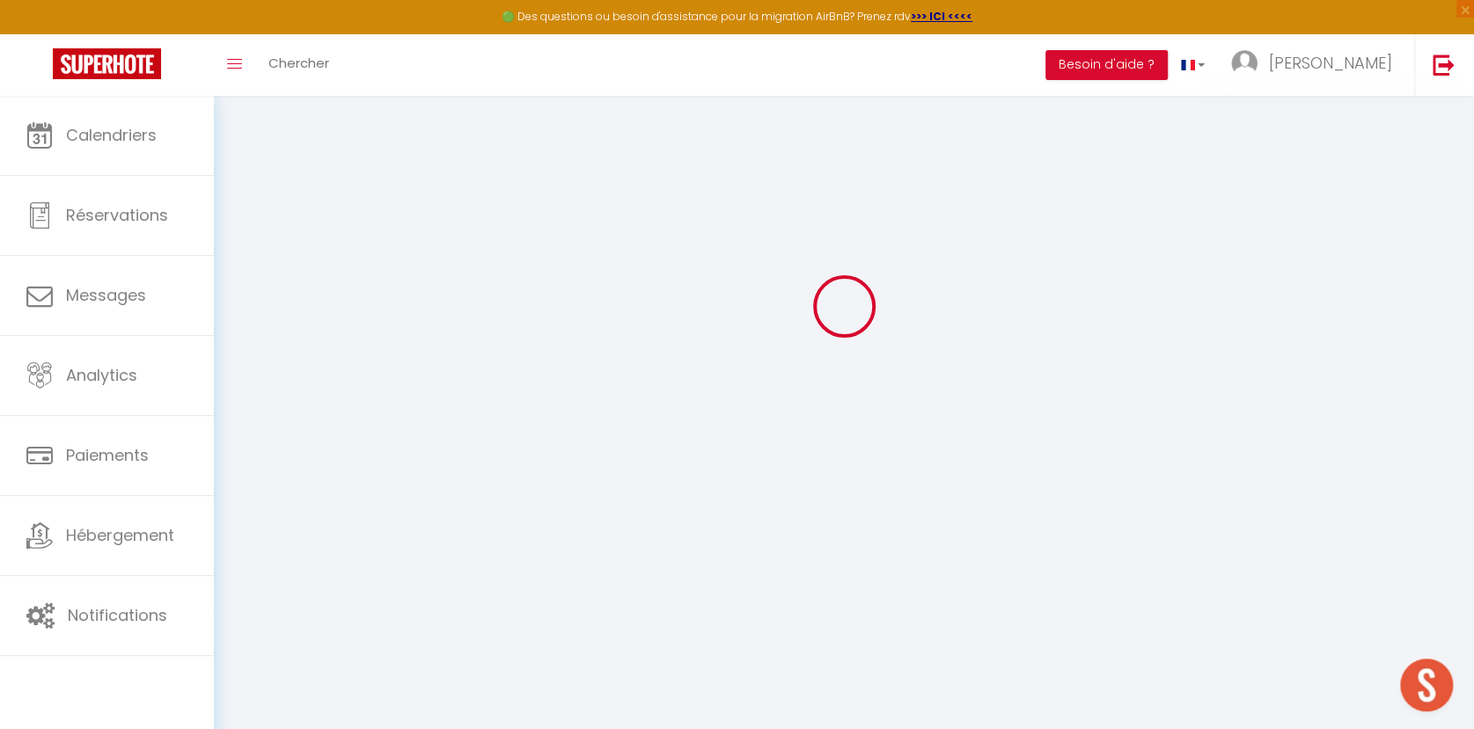
type input "Zz96eDpw8kYYhfEPkAdX0mCsG"
type input "5UDna2yeeZFUeGUiupyf5BtKL"
type input "[URL][DOMAIN_NAME]"
select select "fr"
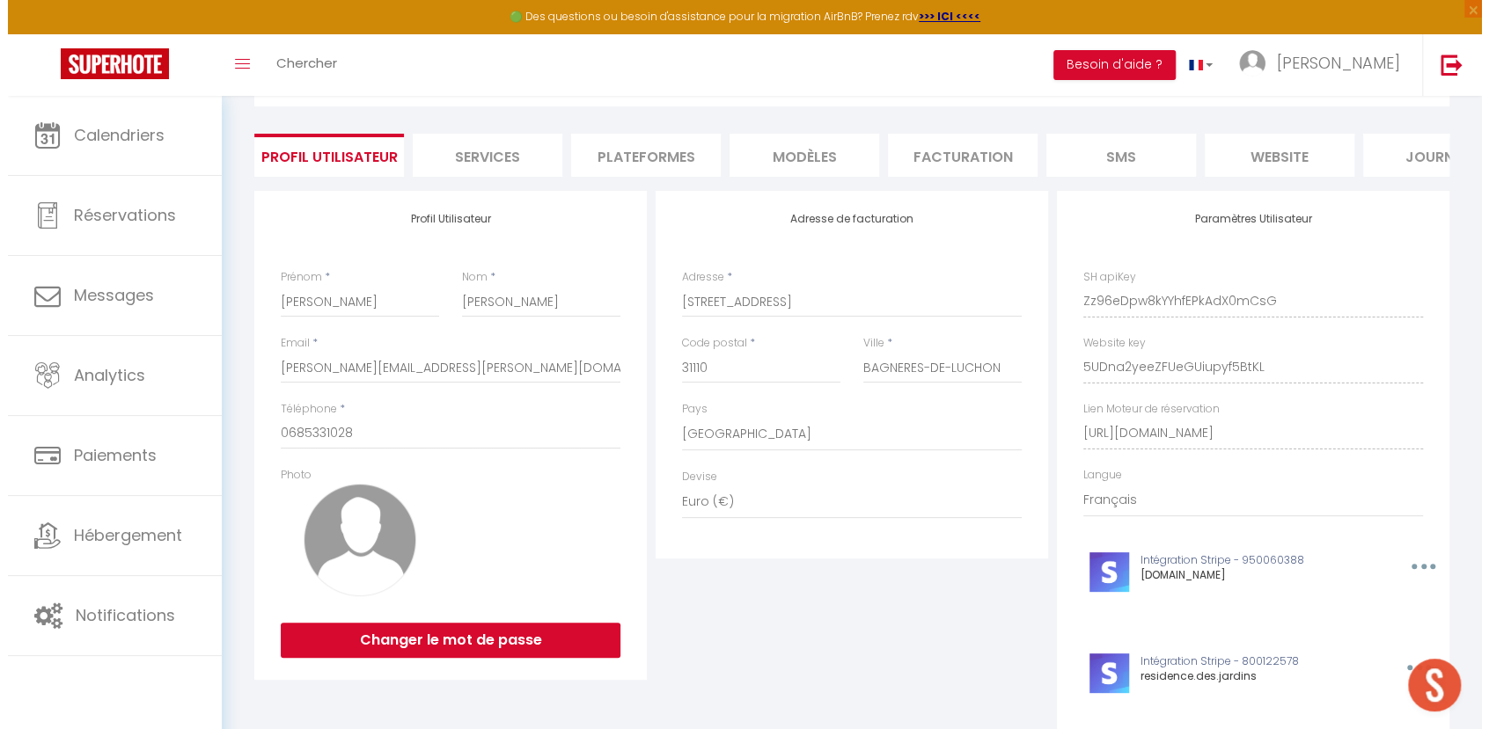
scroll to position [1009, 0]
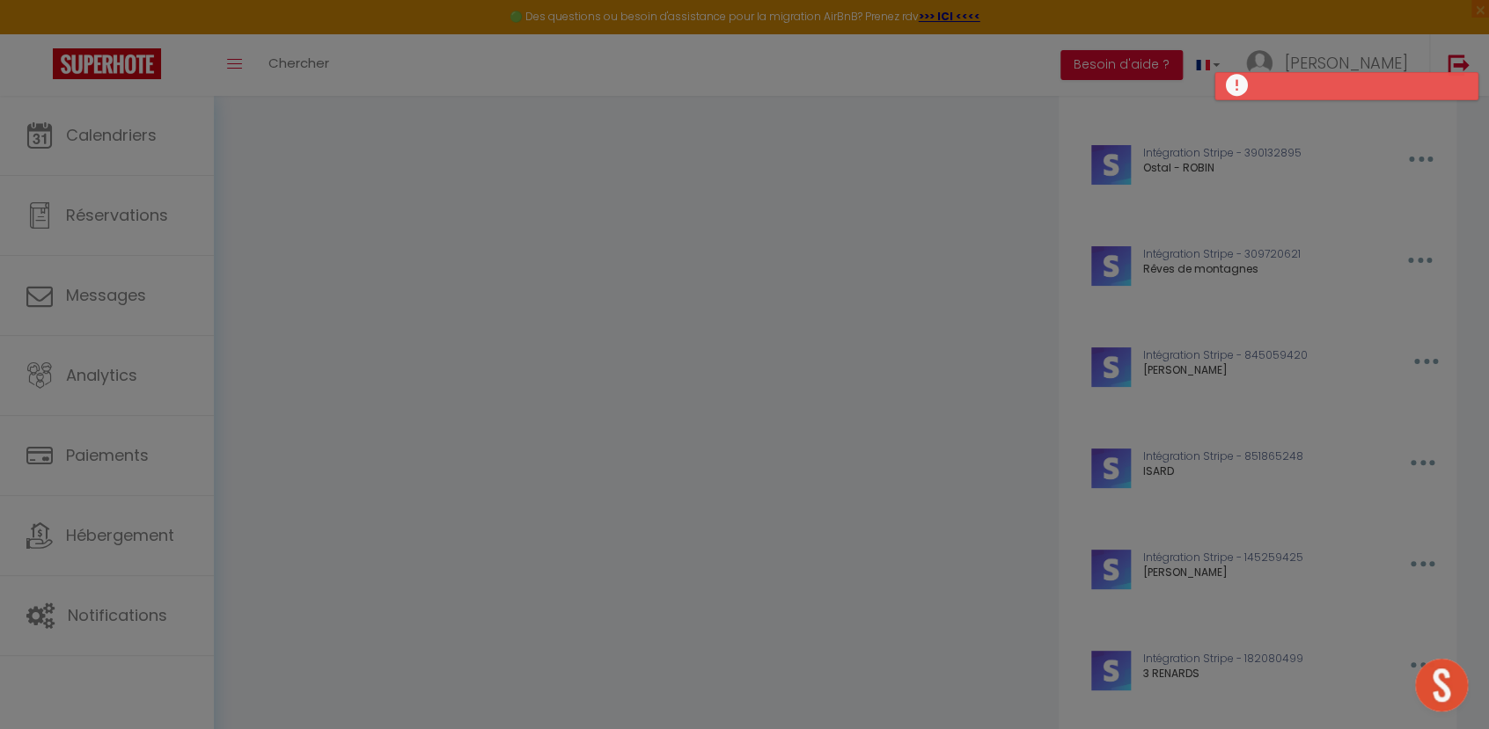
click at [985, 241] on div at bounding box center [744, 364] width 1489 height 729
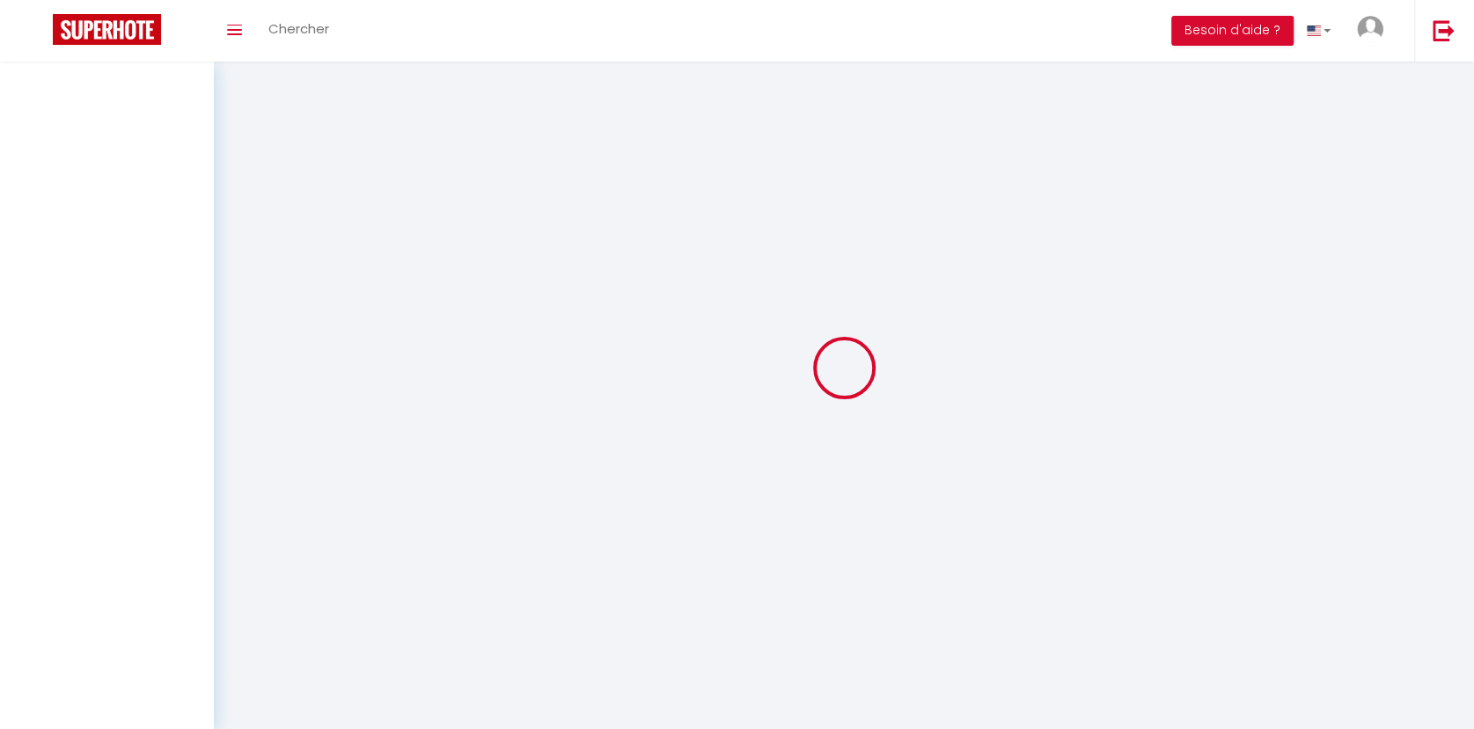
type input "Zz96eDpw8kYYhfEPkAdX0mCsG"
type input "5UDna2yeeZFUeGUiupyf5BtKL"
type input "[URL][DOMAIN_NAME]"
select select "28"
select select "fr"
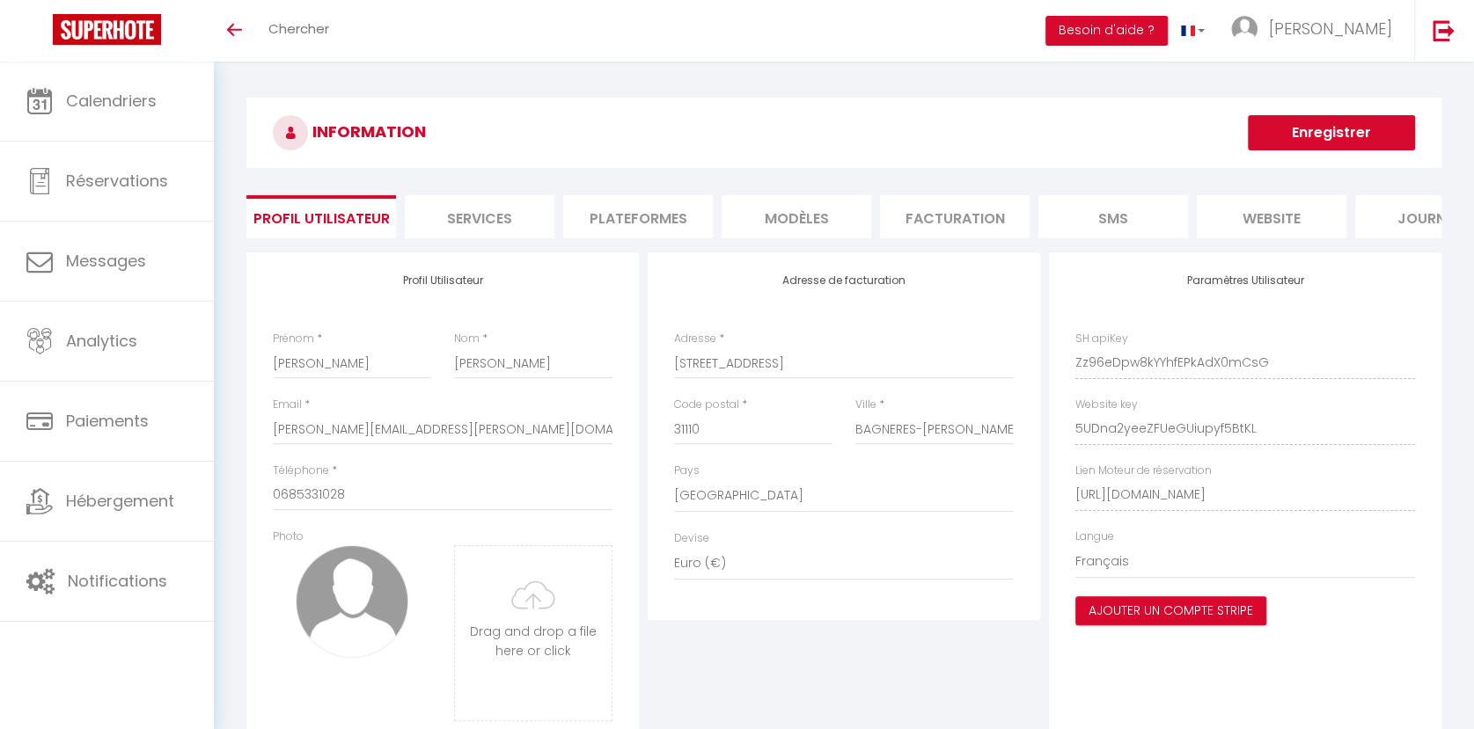
scroll to position [975, 0]
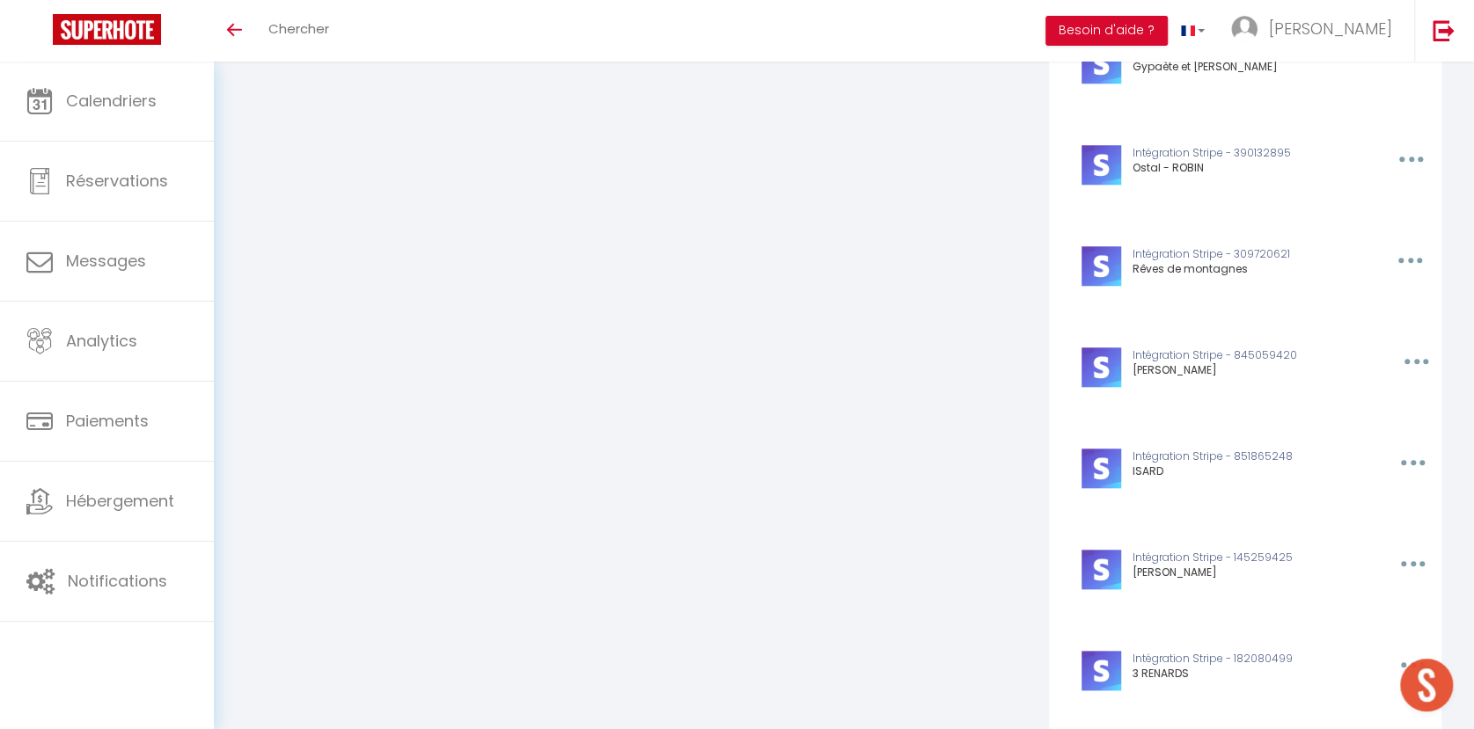
drag, startPoint x: 1480, startPoint y: 143, endPoint x: 1482, endPoint y: 216, distance: 72.2
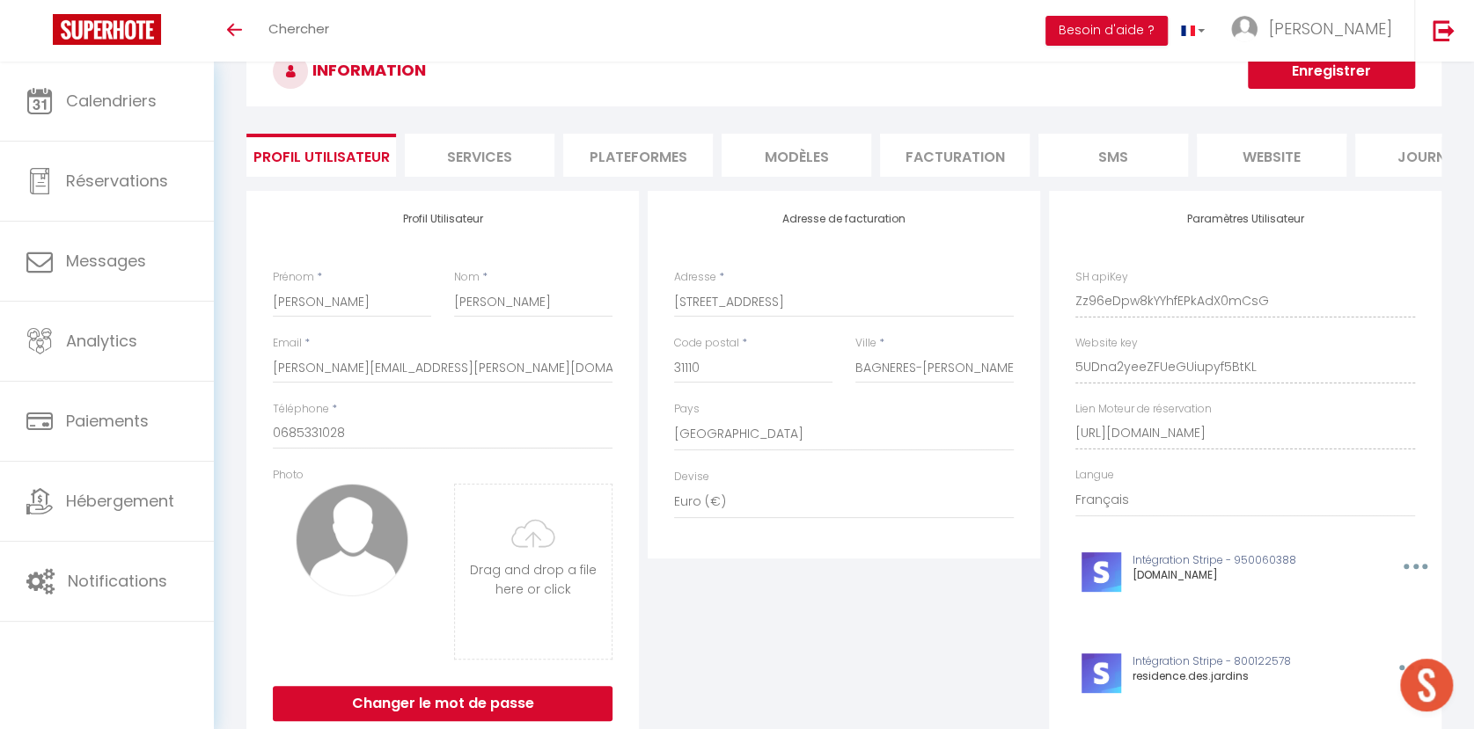
scroll to position [52, 0]
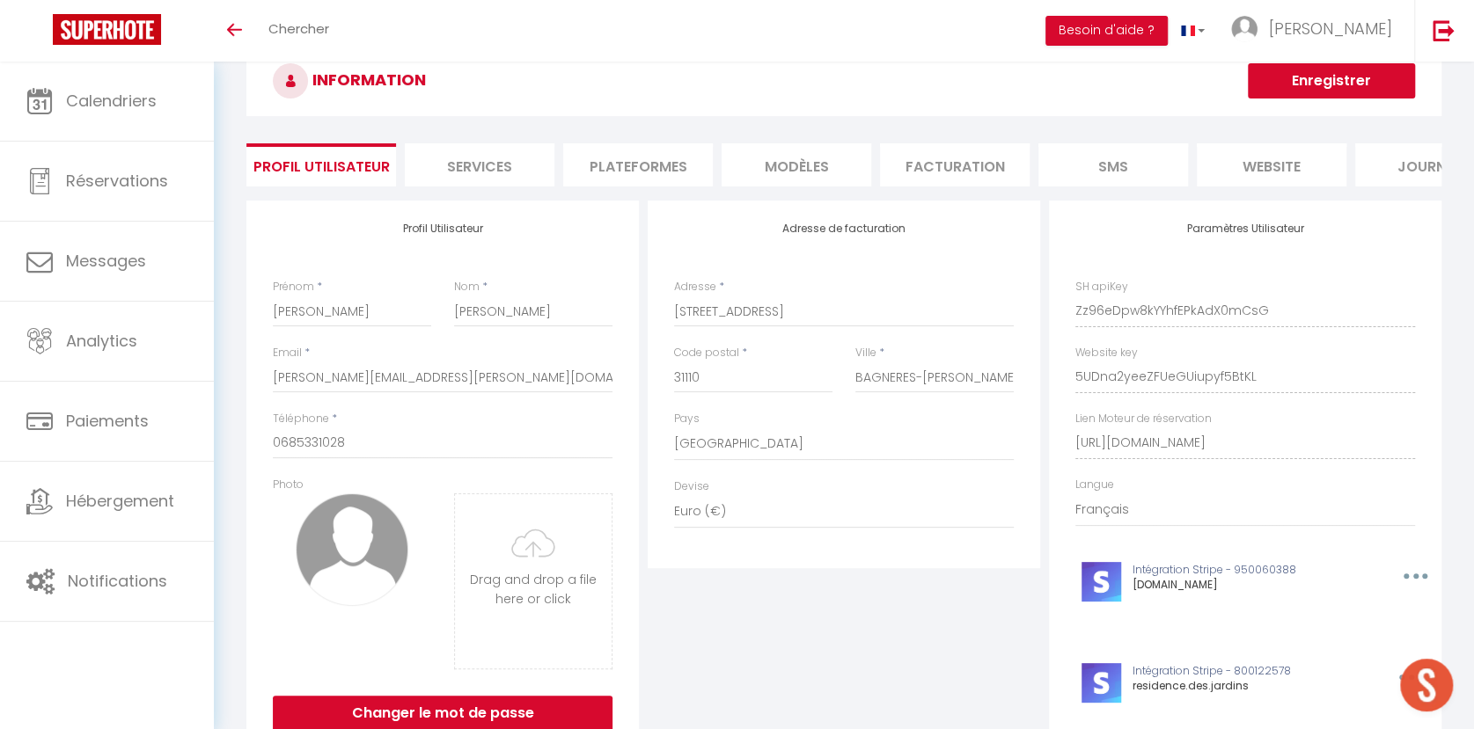
click at [628, 150] on li "Plateformes" at bounding box center [638, 164] width 150 height 43
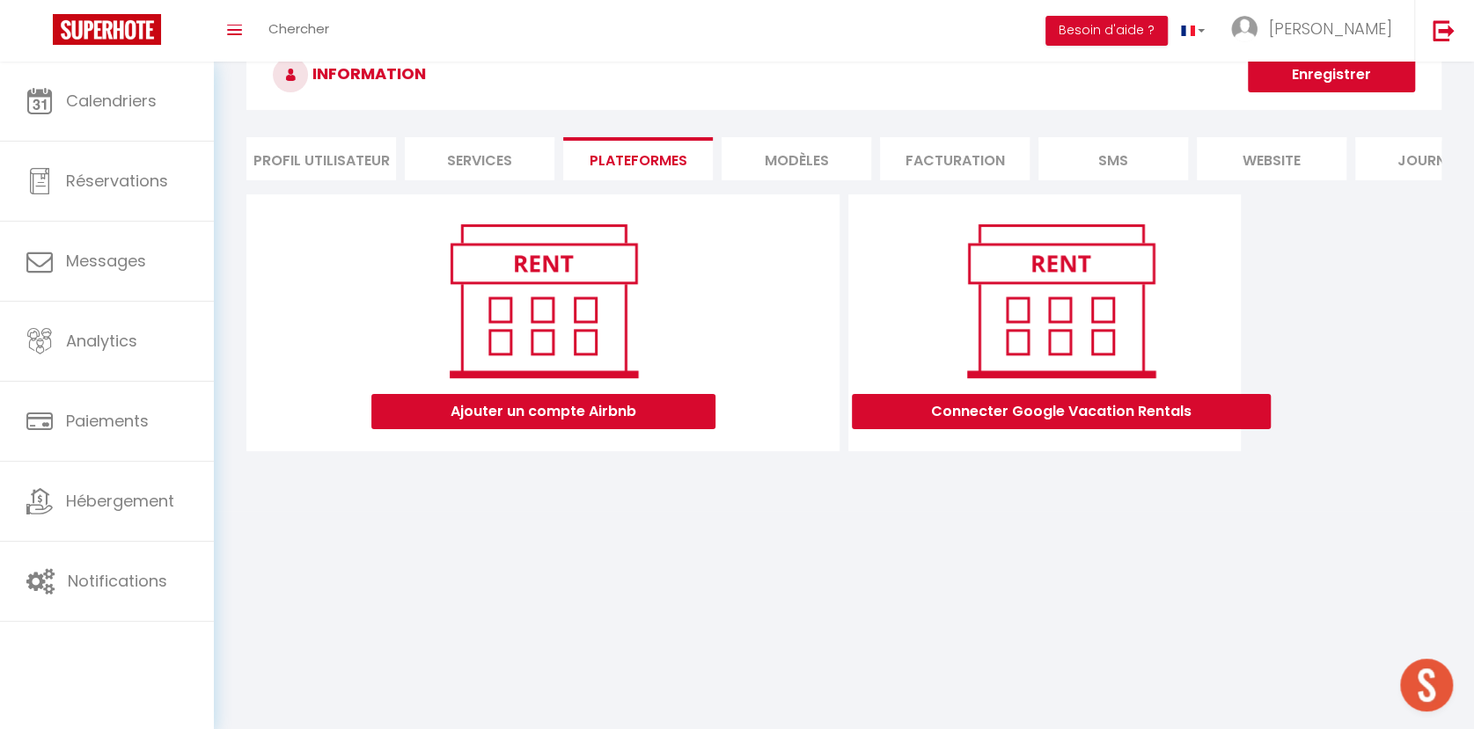
scroll to position [62, 0]
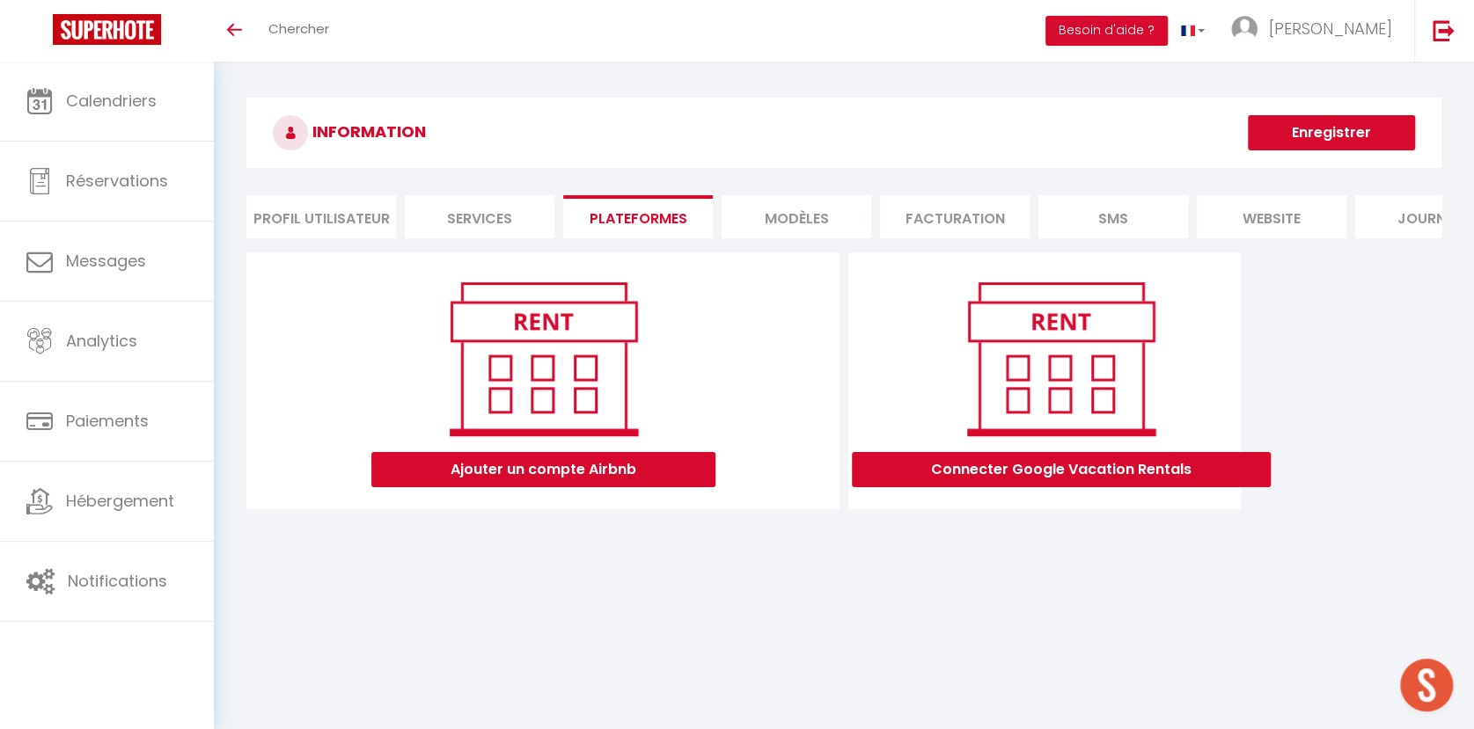
scroll to position [62, 0]
